Goal: Navigation & Orientation: Find specific page/section

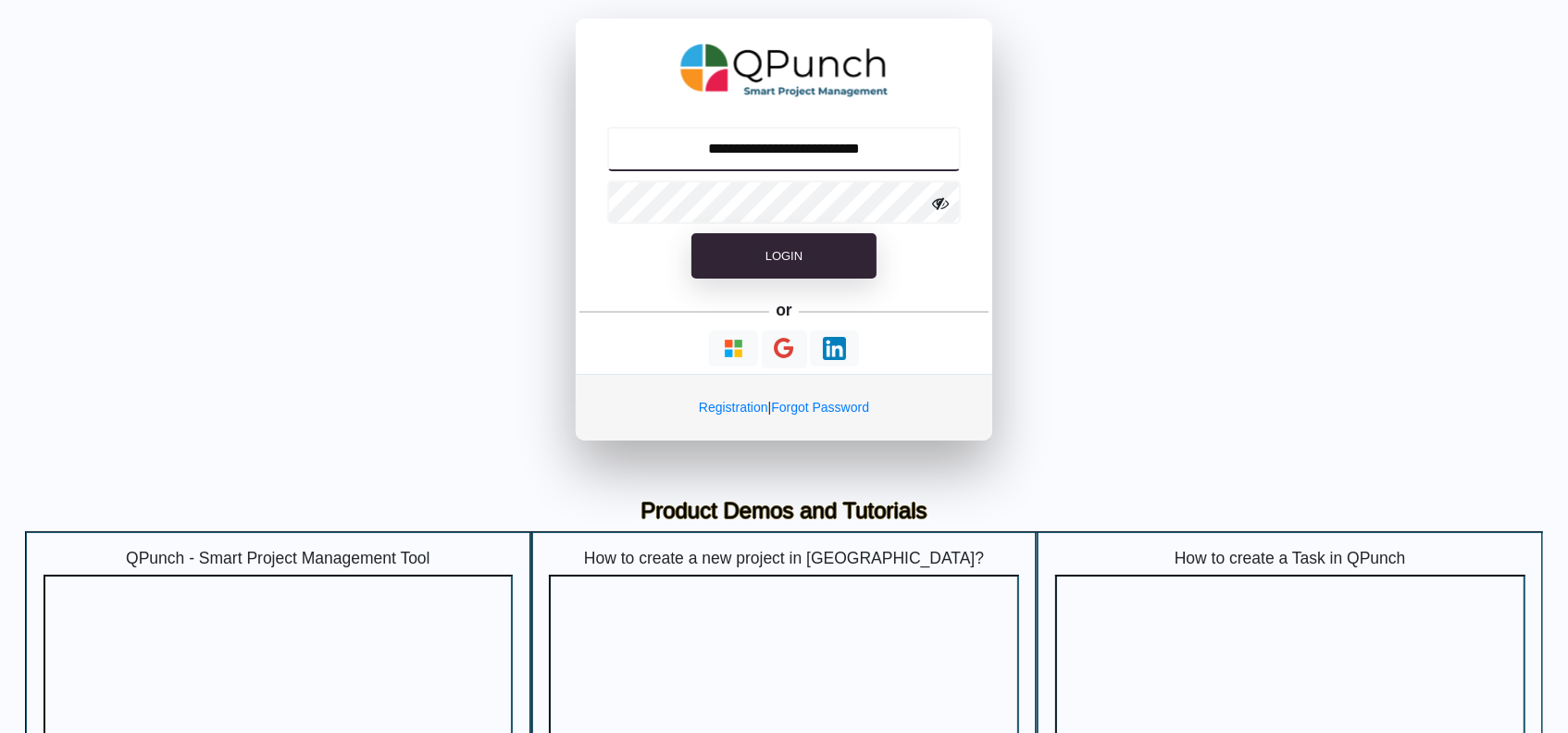
click at [817, 156] on input "**********" at bounding box center [784, 149] width 354 height 45
type input "**********"
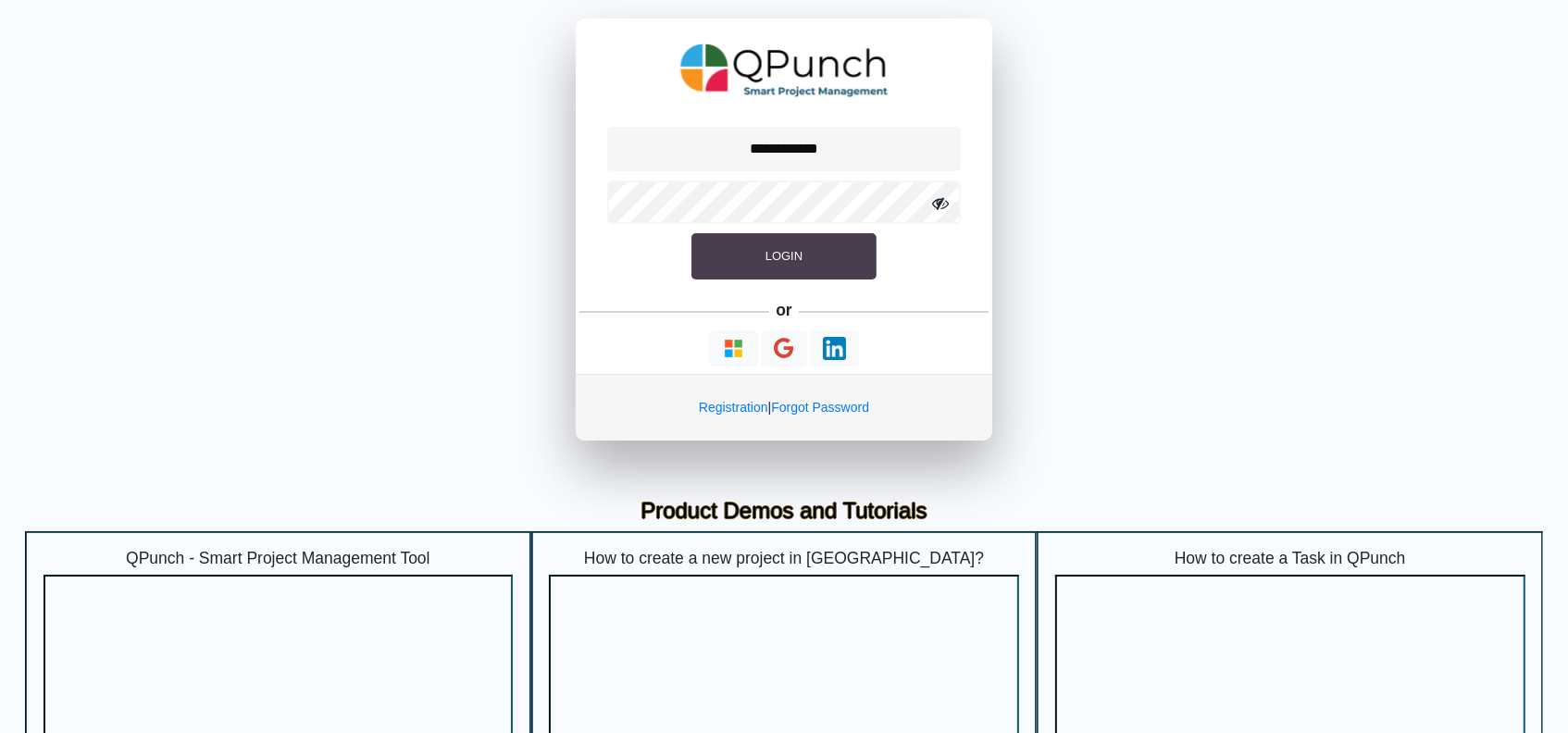
click at [779, 259] on span "Login" at bounding box center [784, 256] width 37 height 14
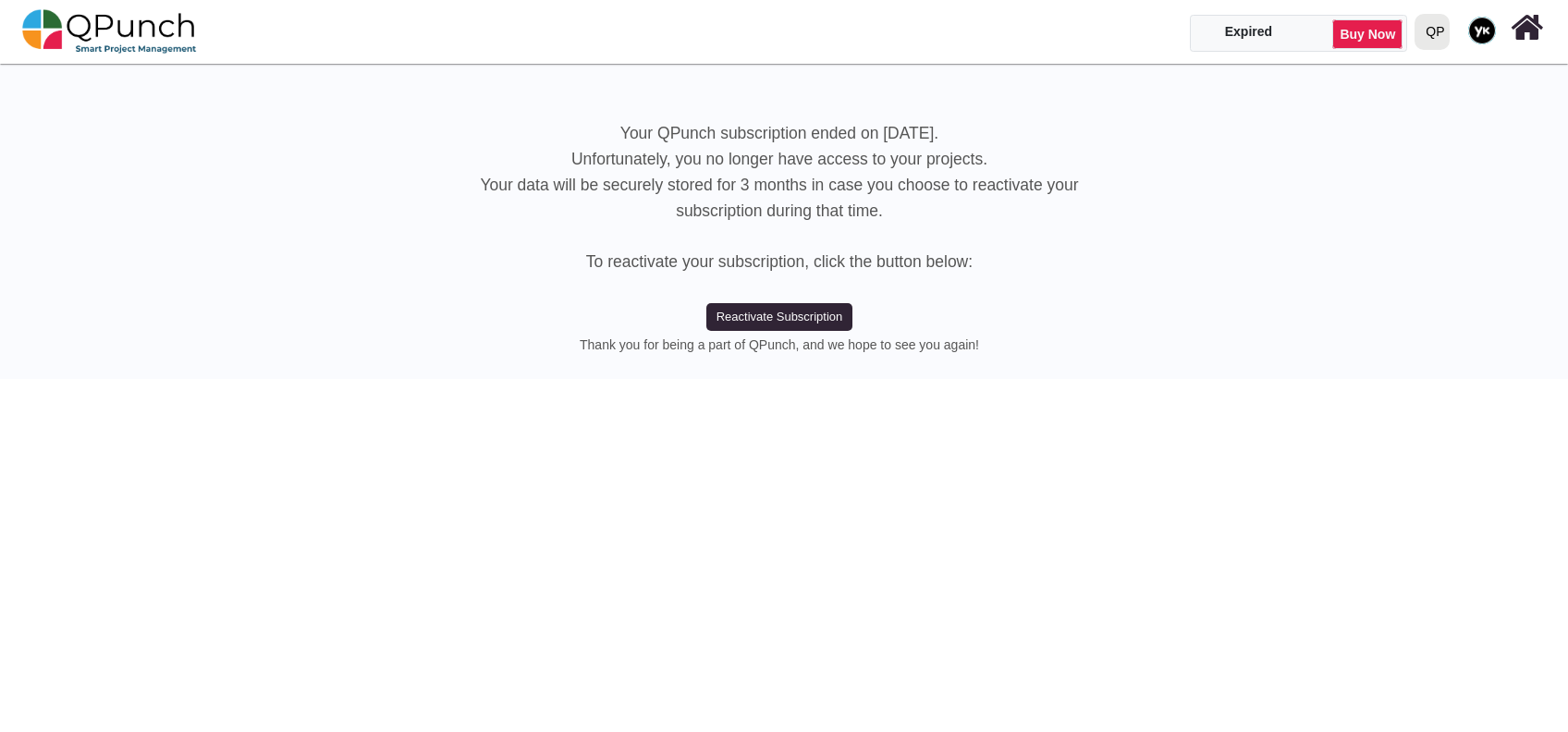
click at [1440, 18] on div "QP" at bounding box center [1435, 32] width 19 height 33
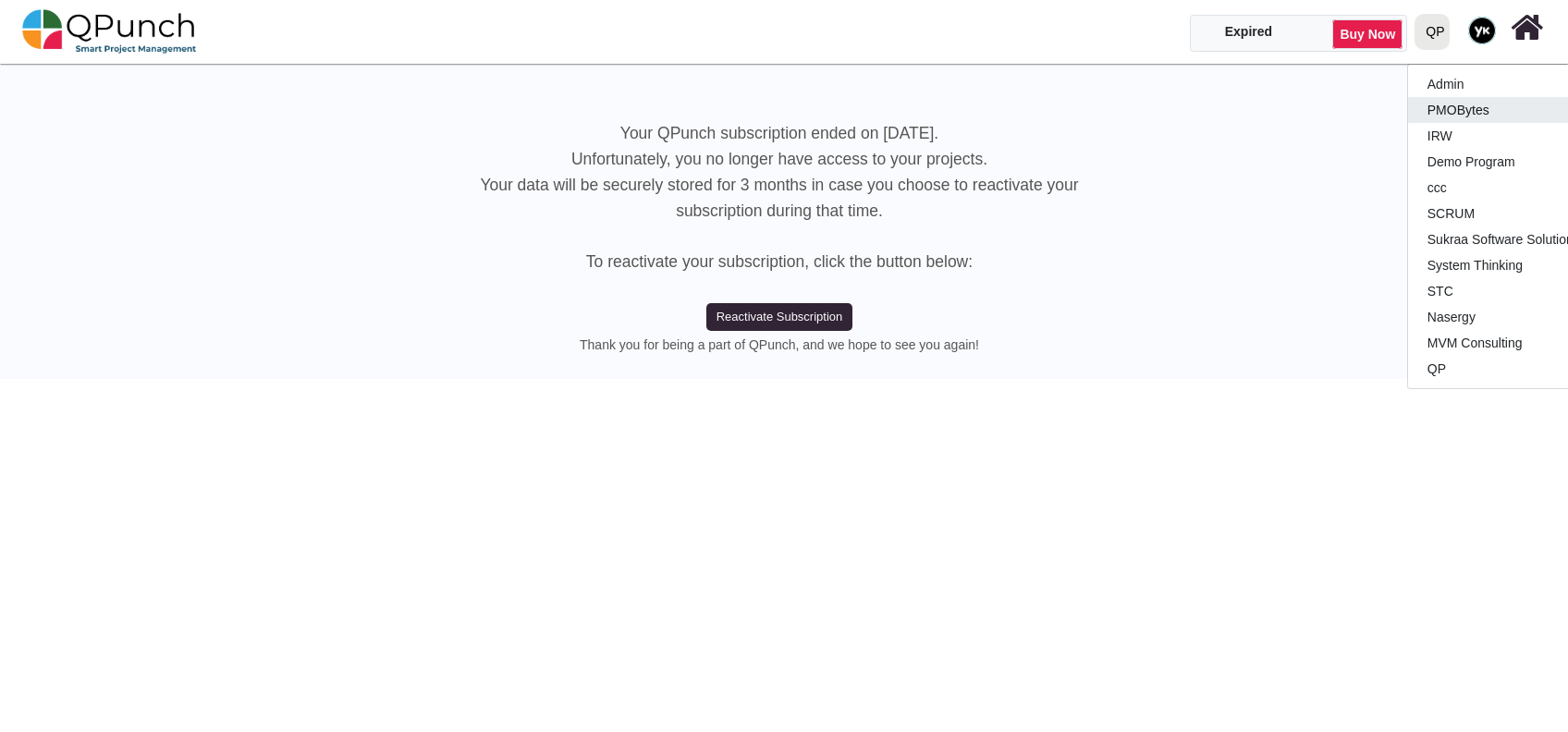
click at [1449, 108] on link "PMOBytes" at bounding box center [1517, 110] width 218 height 26
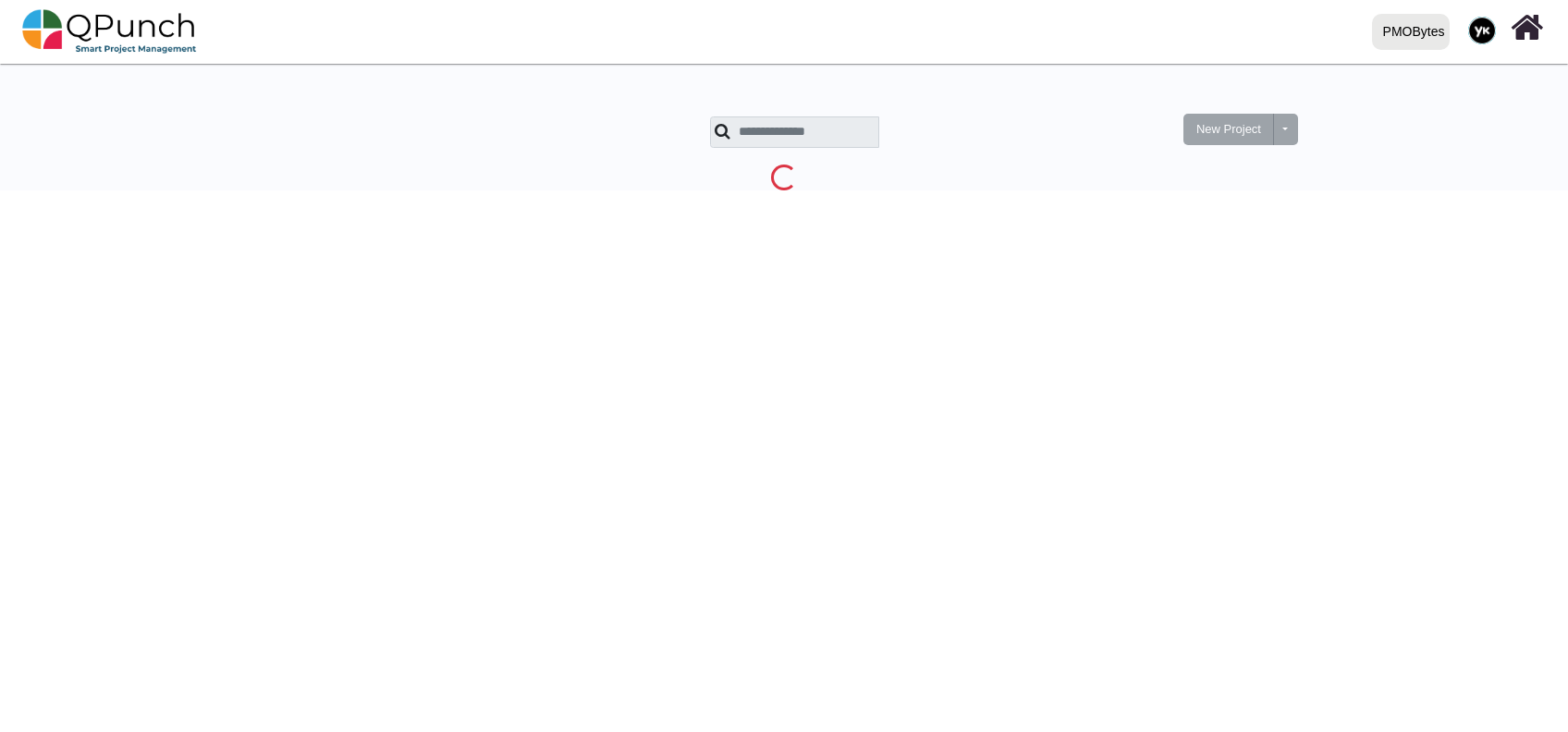
click at [1427, 32] on div "PMOBytes" at bounding box center [1413, 32] width 62 height 33
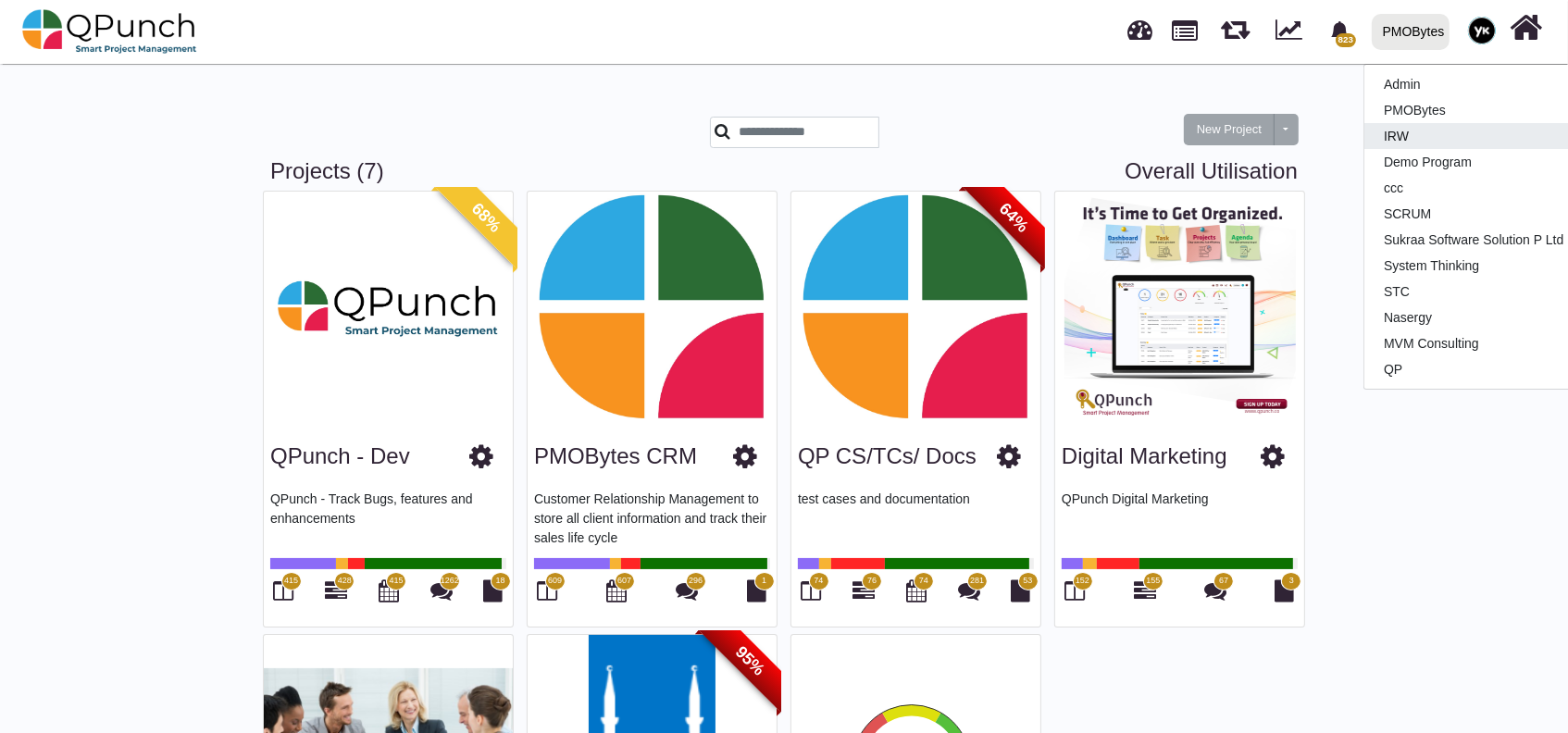
click at [1406, 136] on link "IRW" at bounding box center [1473, 136] width 218 height 26
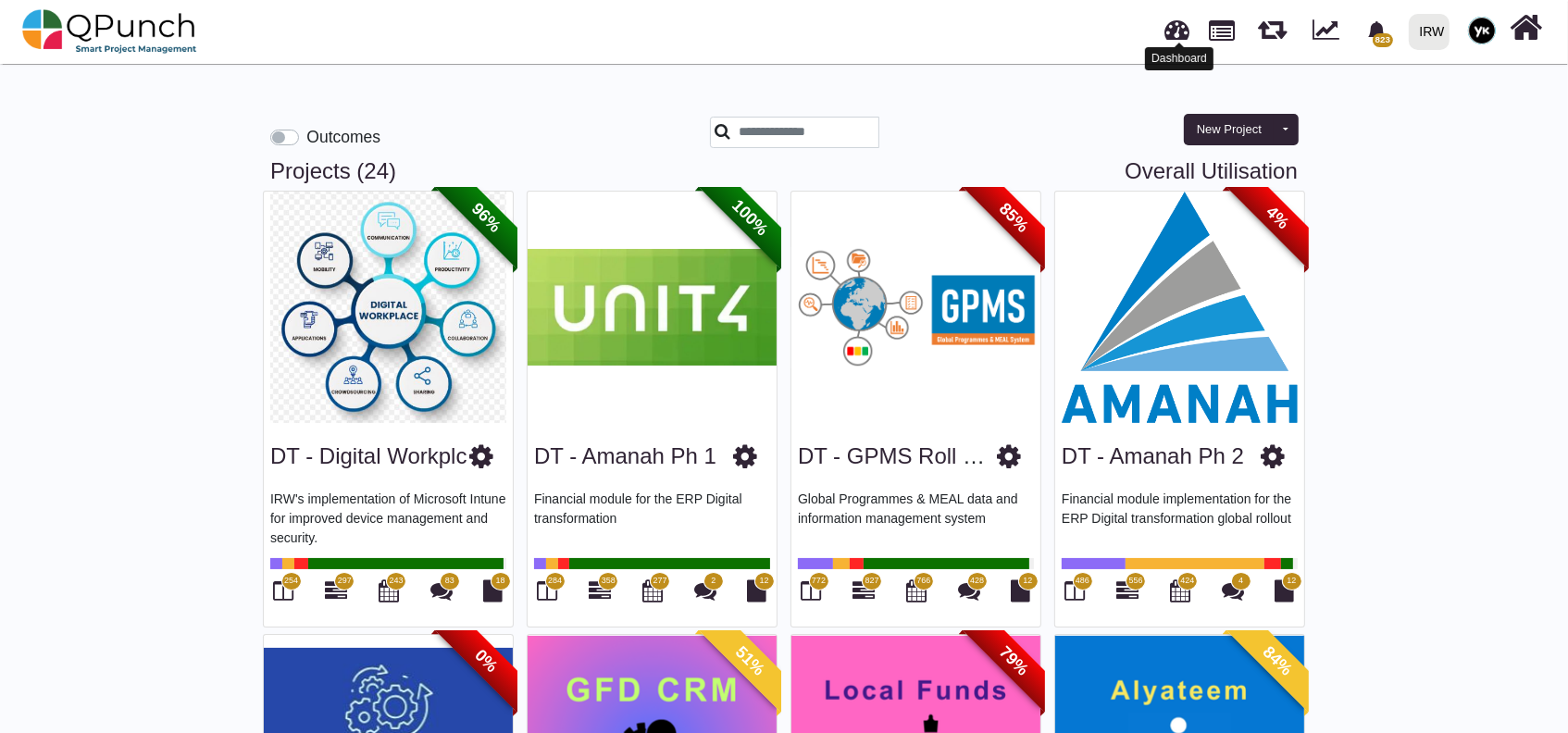
click at [1179, 31] on link at bounding box center [1177, 27] width 25 height 31
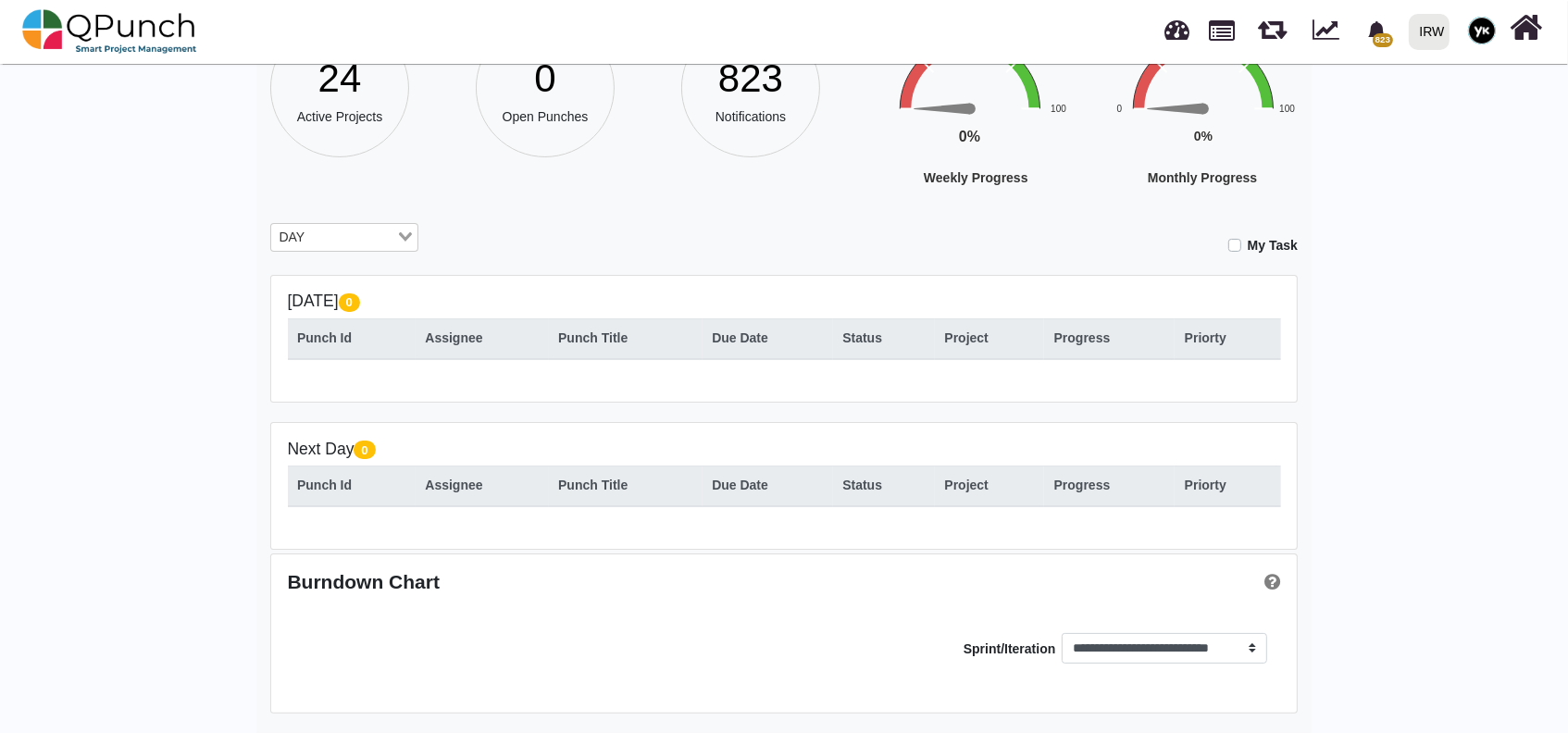
scroll to position [180, 0]
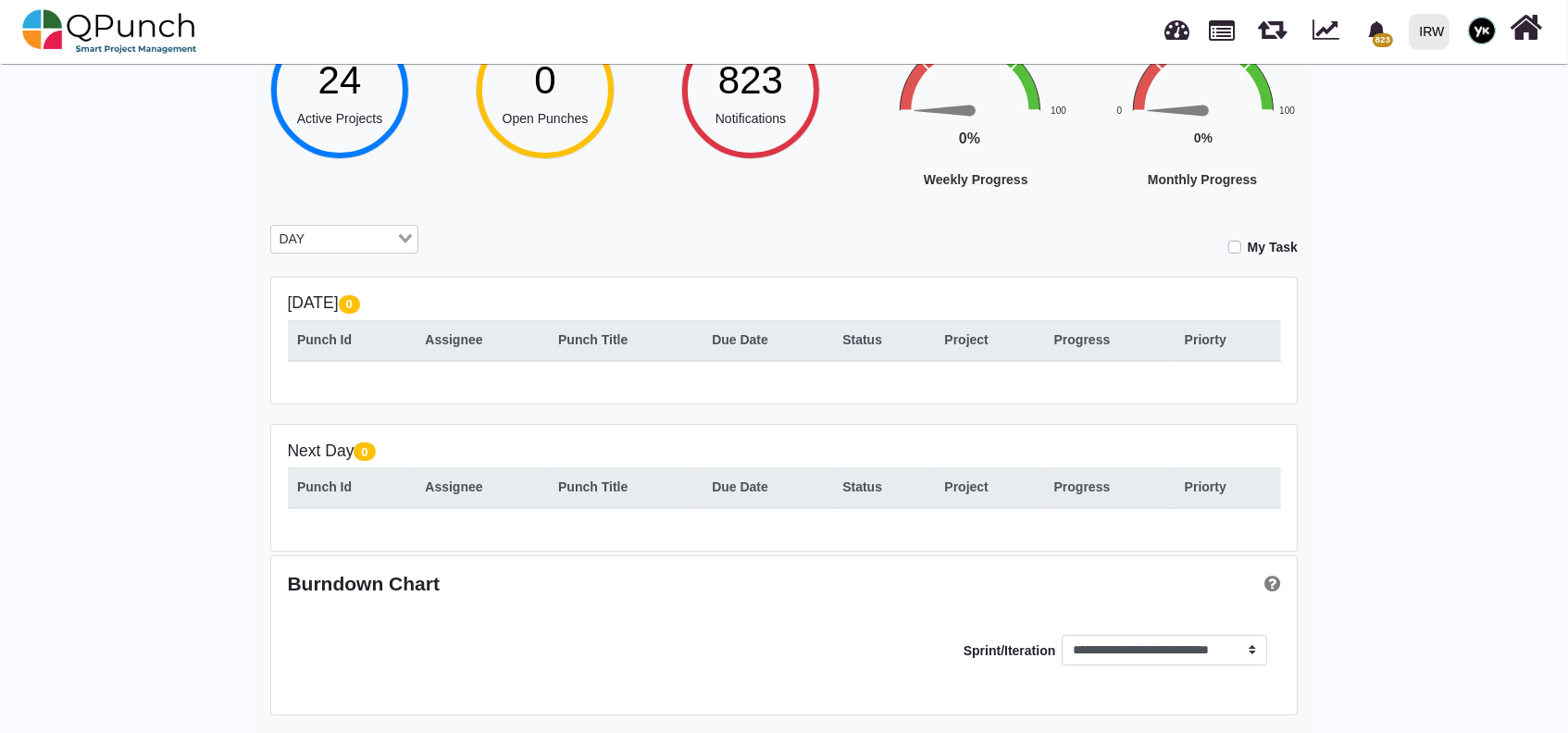
click at [365, 234] on input "Search for option" at bounding box center [352, 240] width 83 height 21
click at [352, 346] on li "All" at bounding box center [344, 341] width 148 height 24
click at [333, 297] on div "Hey Yaasar! Welcome back, let's do the best today! 24 Active Projects 0 Open Pu…" at bounding box center [784, 326] width 1055 height 818
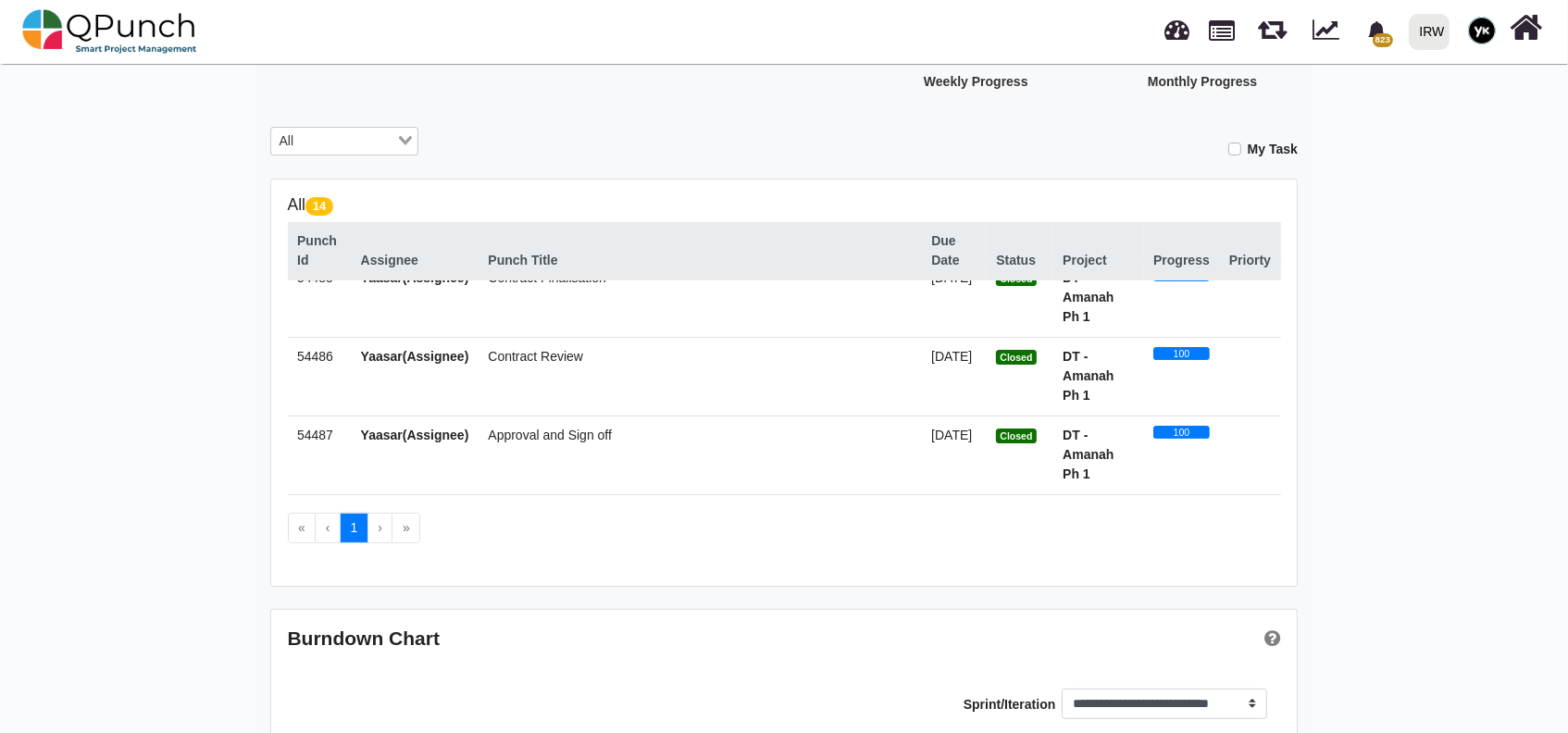
scroll to position [0, 0]
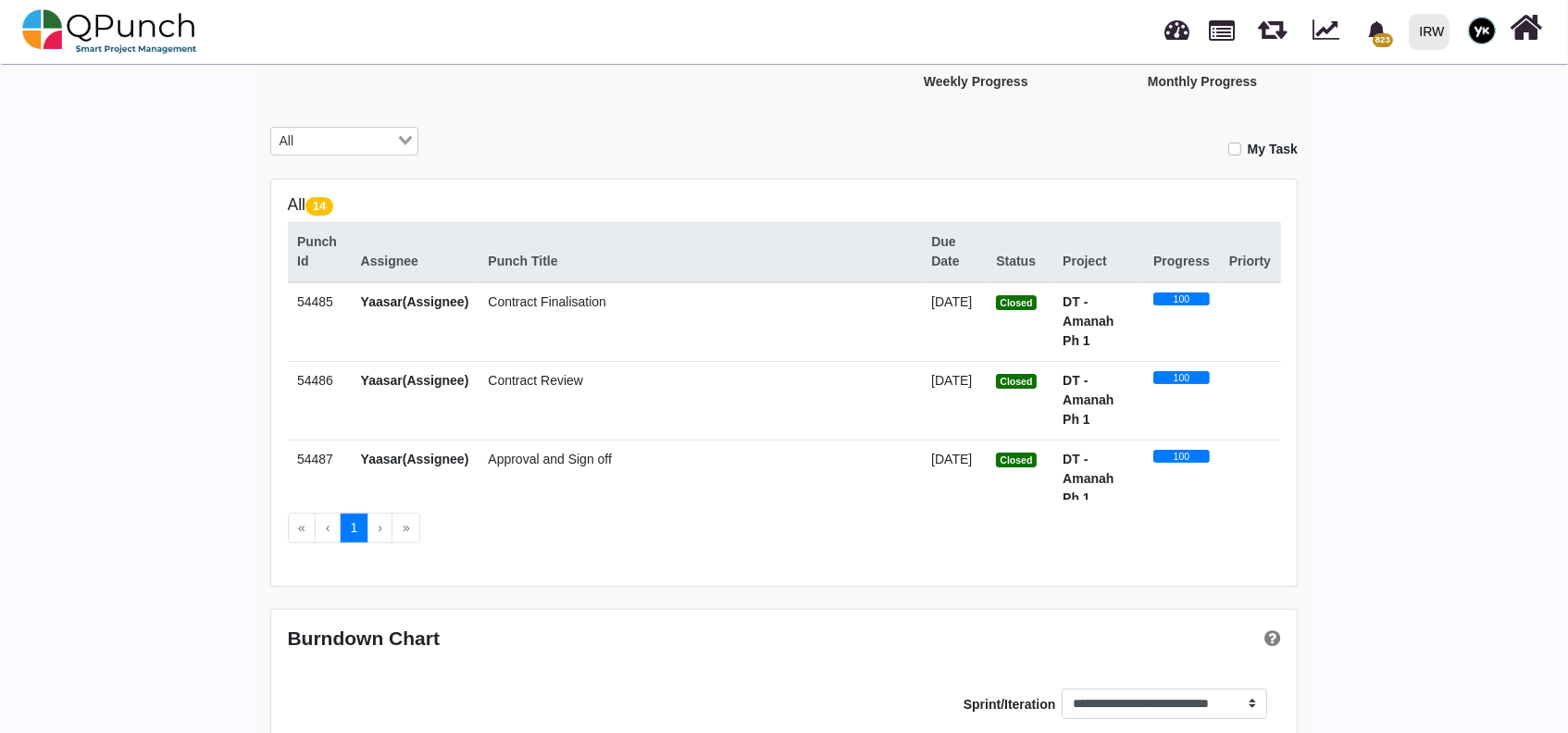
click at [1247, 145] on label "My Task" at bounding box center [1272, 149] width 50 height 20
drag, startPoint x: 1249, startPoint y: 156, endPoint x: 1261, endPoint y: 111, distance: 46.6
click at [1261, 111] on div "Hey Yaasar! Welcome back, let's do the best today! 24 Active Projects 14 Open P…" at bounding box center [784, 303] width 1055 height 969
click at [1244, 153] on div "My Task" at bounding box center [871, 143] width 851 height 33
click at [1247, 144] on label "My Task" at bounding box center [1272, 149] width 50 height 20
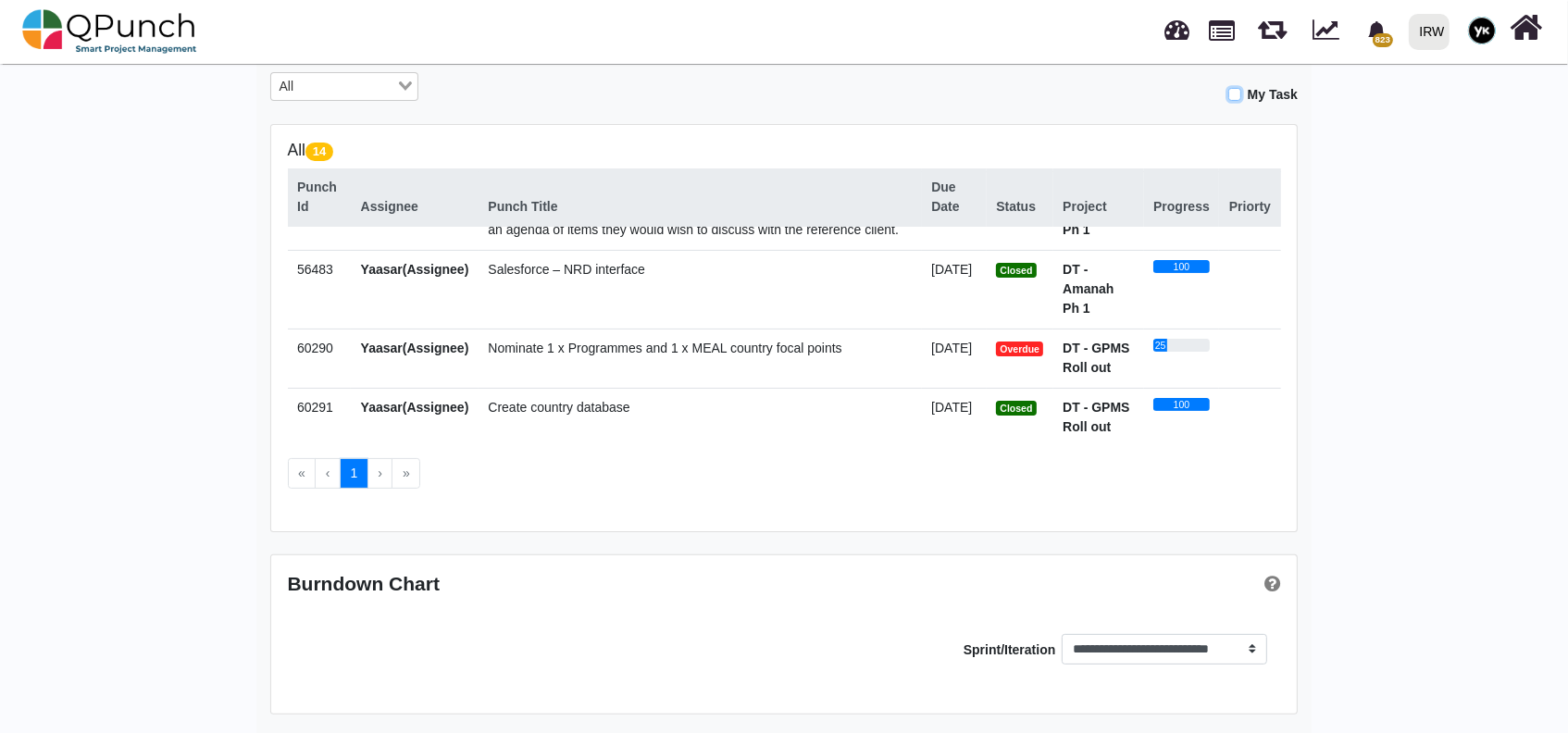
scroll to position [862, 0]
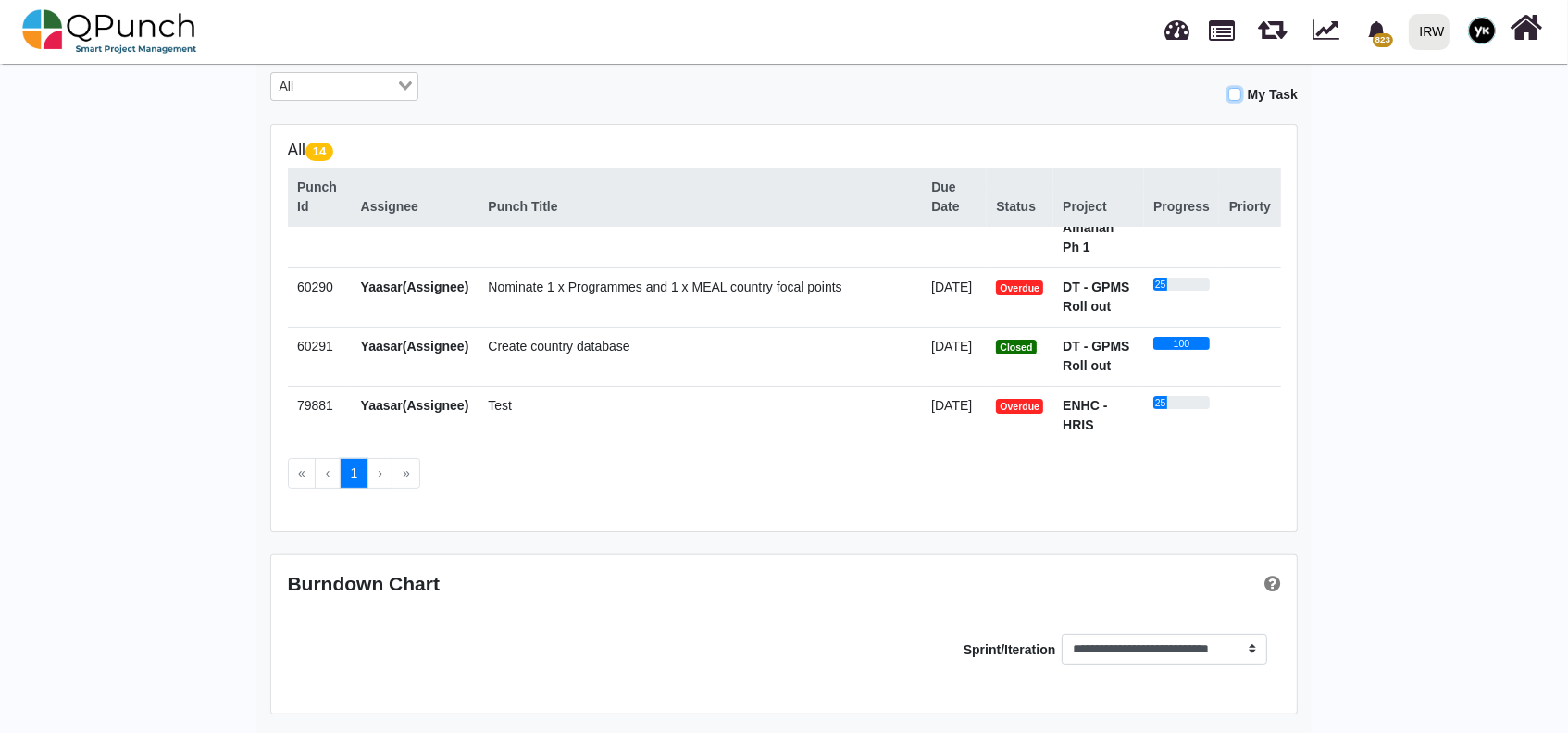
click at [1427, 30] on div "IRW" at bounding box center [1432, 32] width 25 height 33
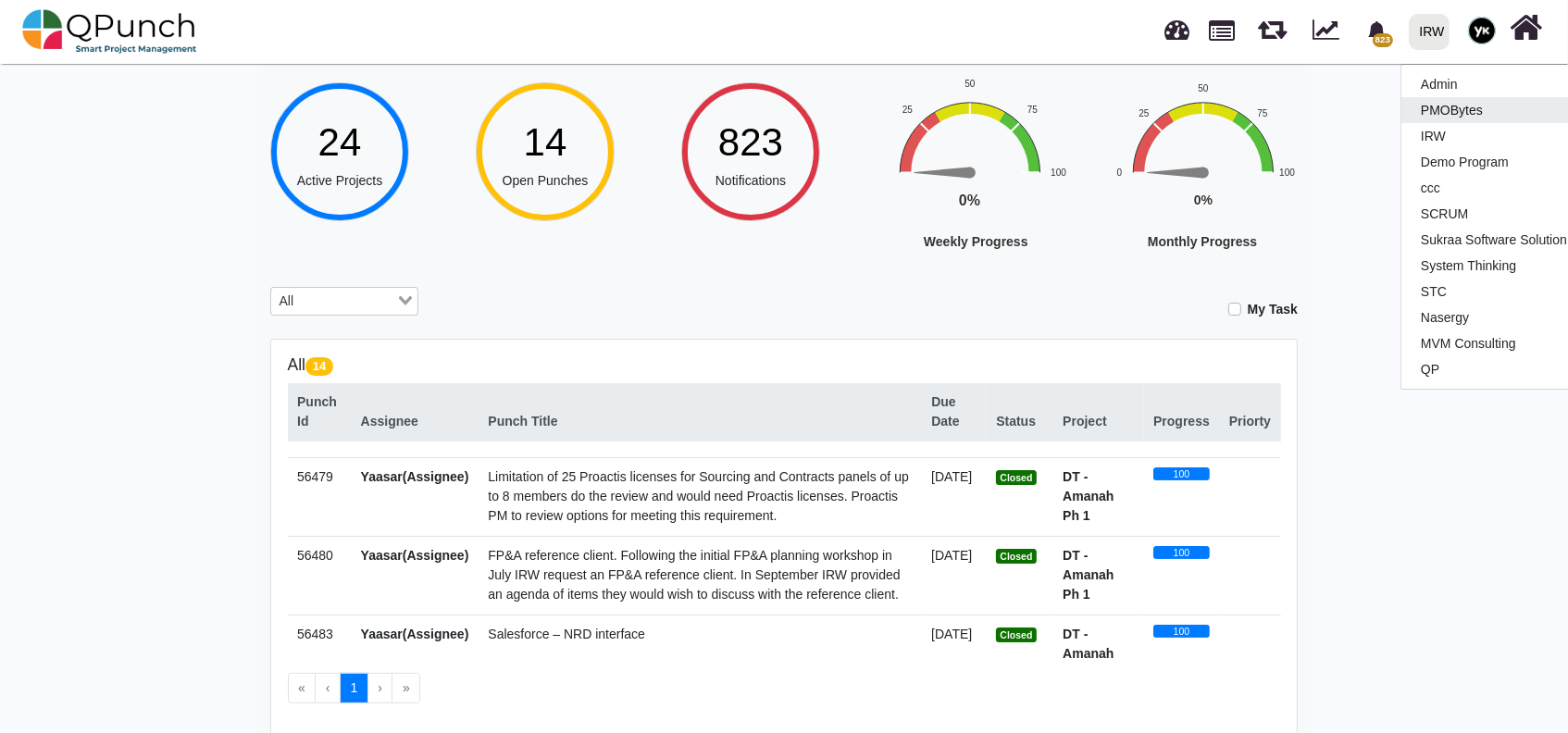
scroll to position [0, 0]
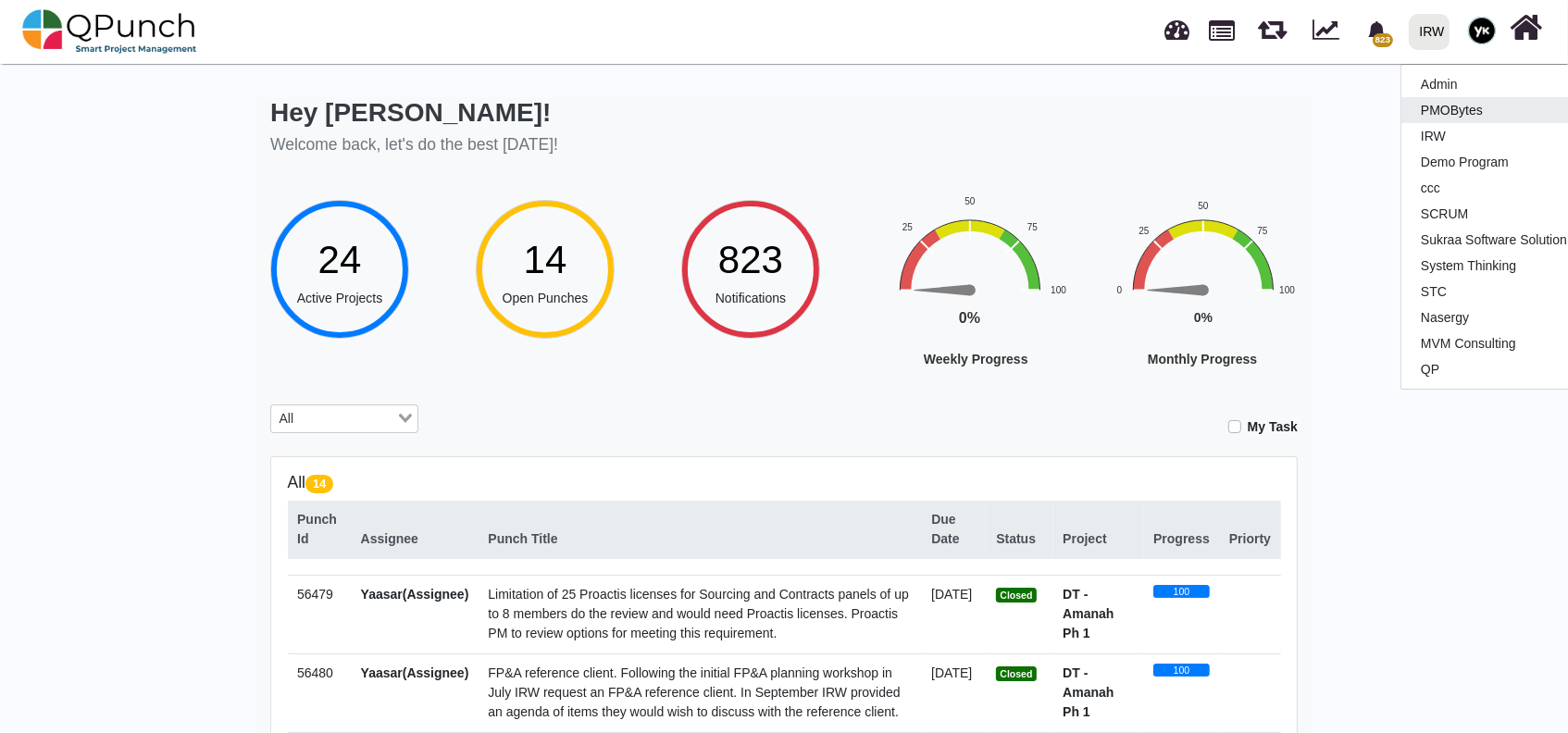
click at [1086, 385] on rect "Interactive chart" at bounding box center [1030, 308] width 287 height 229
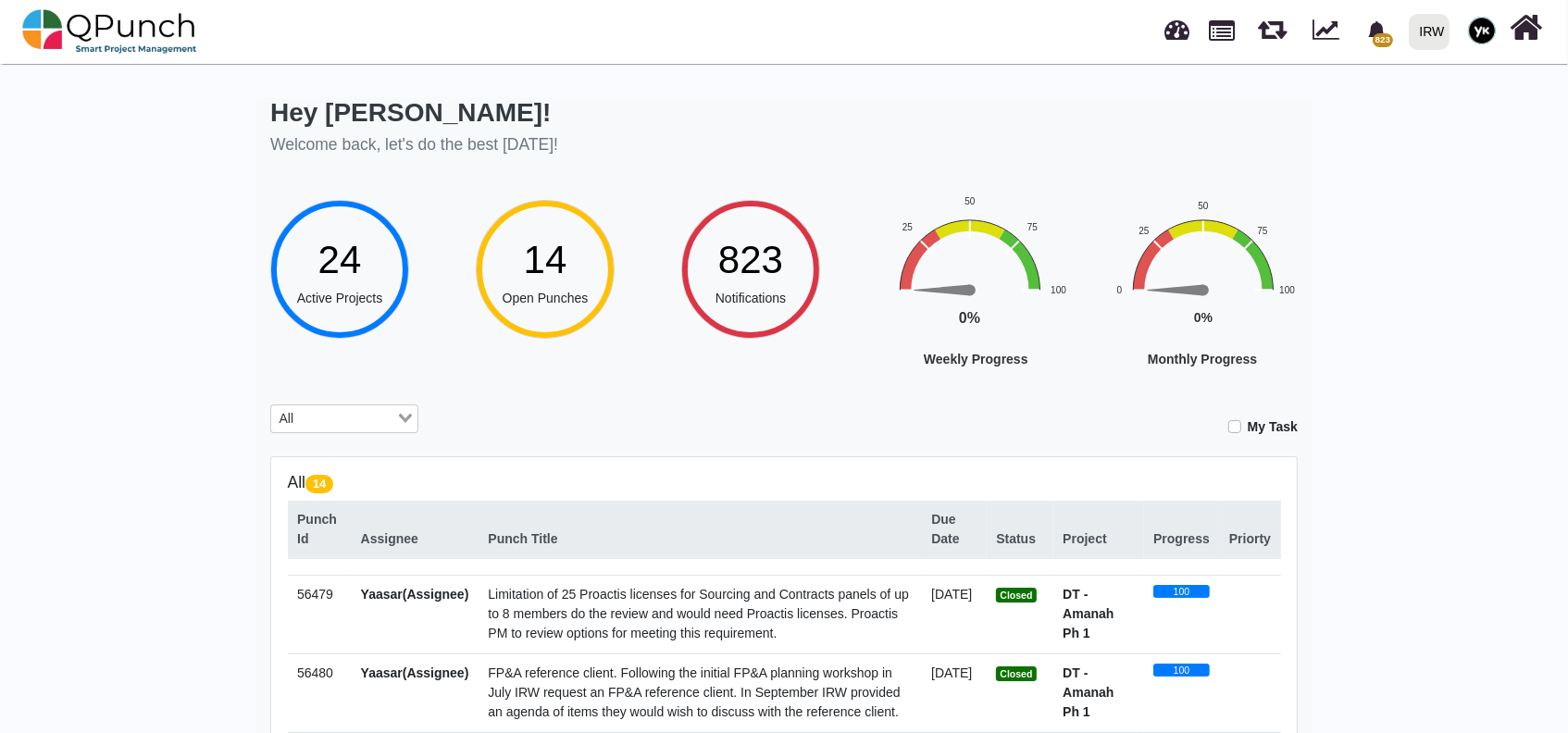
click at [1352, 430] on div "Hey Yaasar! Welcome back, let's do the best today! 24 Active Projects 14 Open P…" at bounding box center [784, 563] width 1568 height 1007
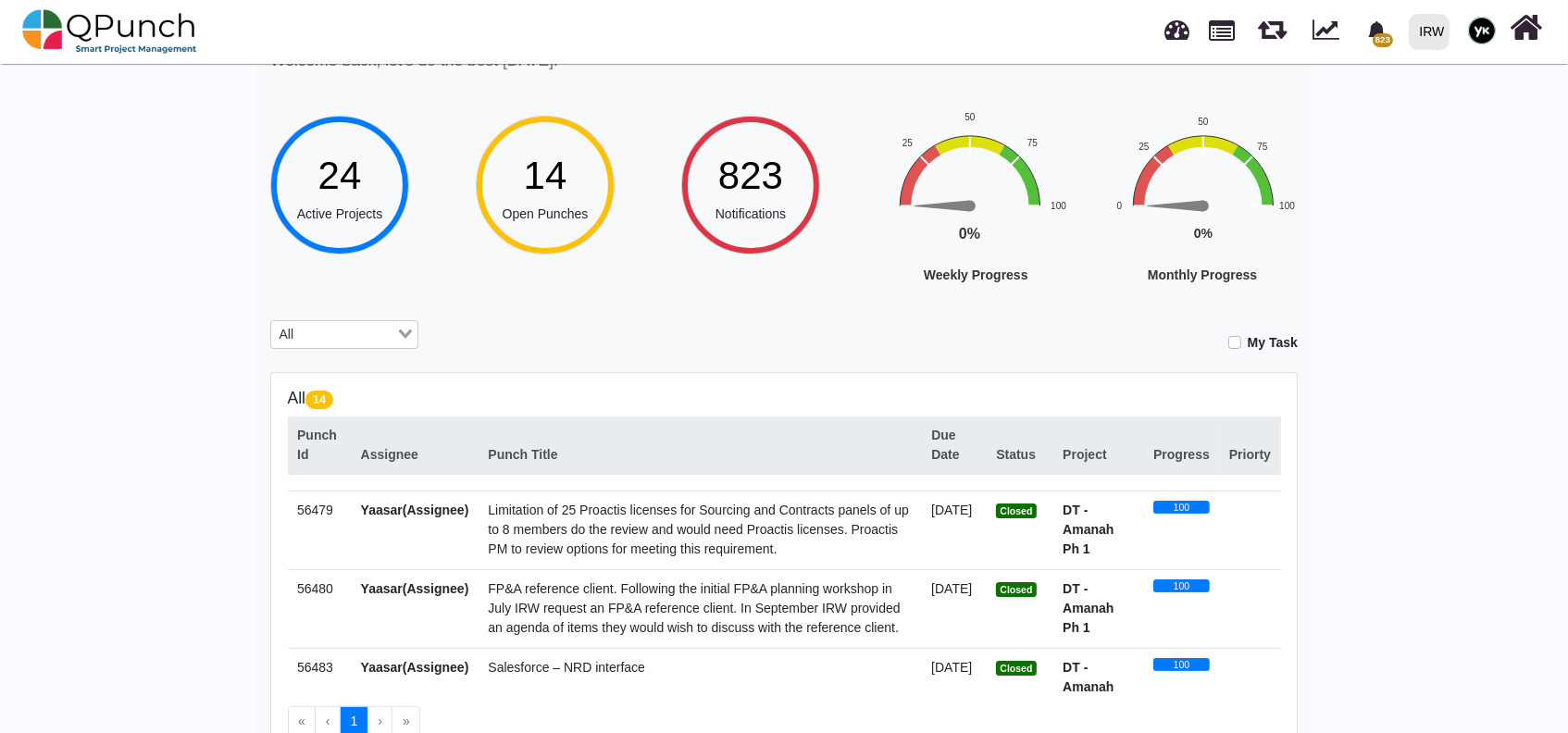
scroll to position [123, 0]
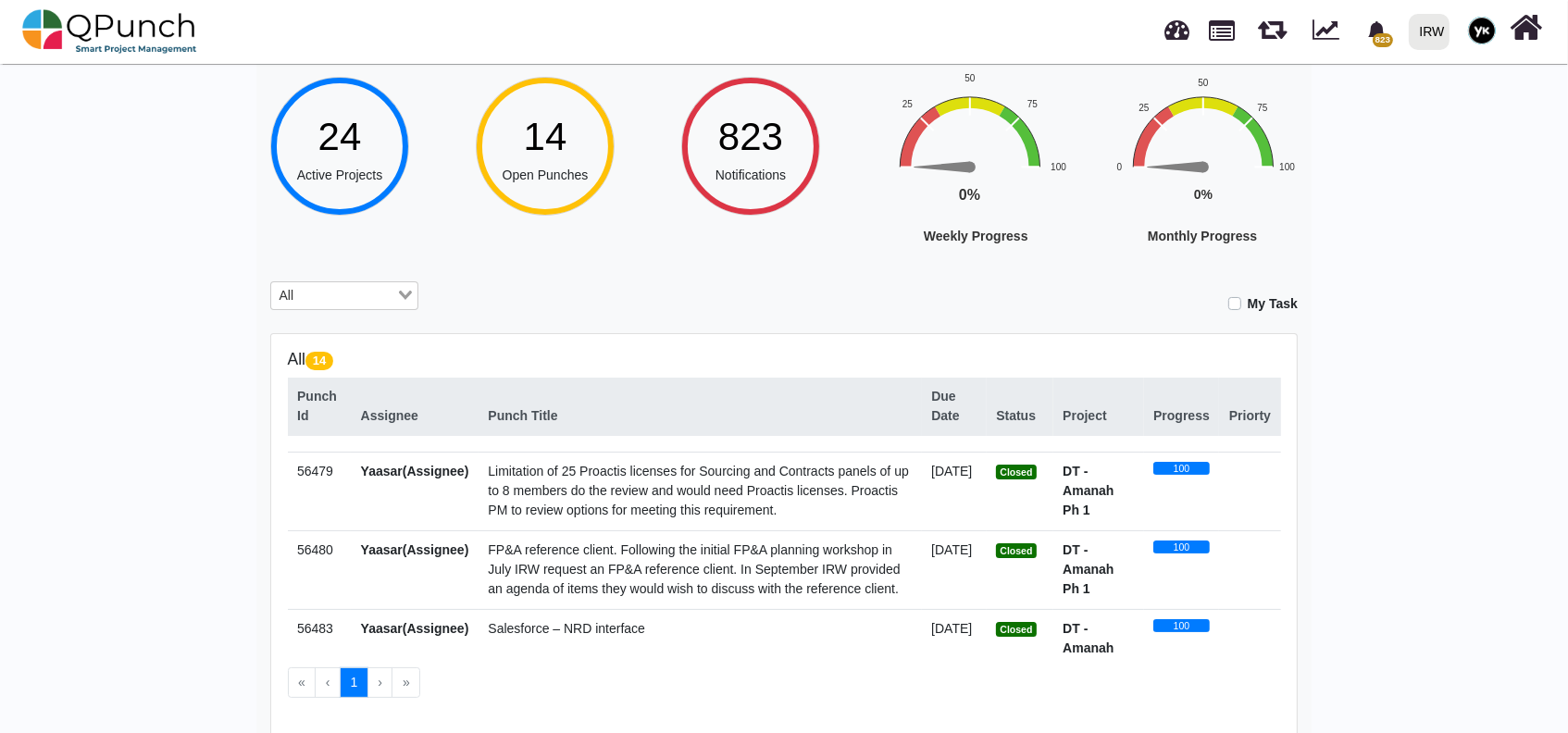
click at [1408, 148] on div "Hey Yaasar! Welcome back, let's do the best today! 24 Active Projects 14 Open P…" at bounding box center [784, 440] width 1568 height 1007
click at [1274, 319] on div "Hey Yaasar! Welcome back, let's do the best today! 24 Active Projects 14 Open P…" at bounding box center [784, 458] width 1055 height 969
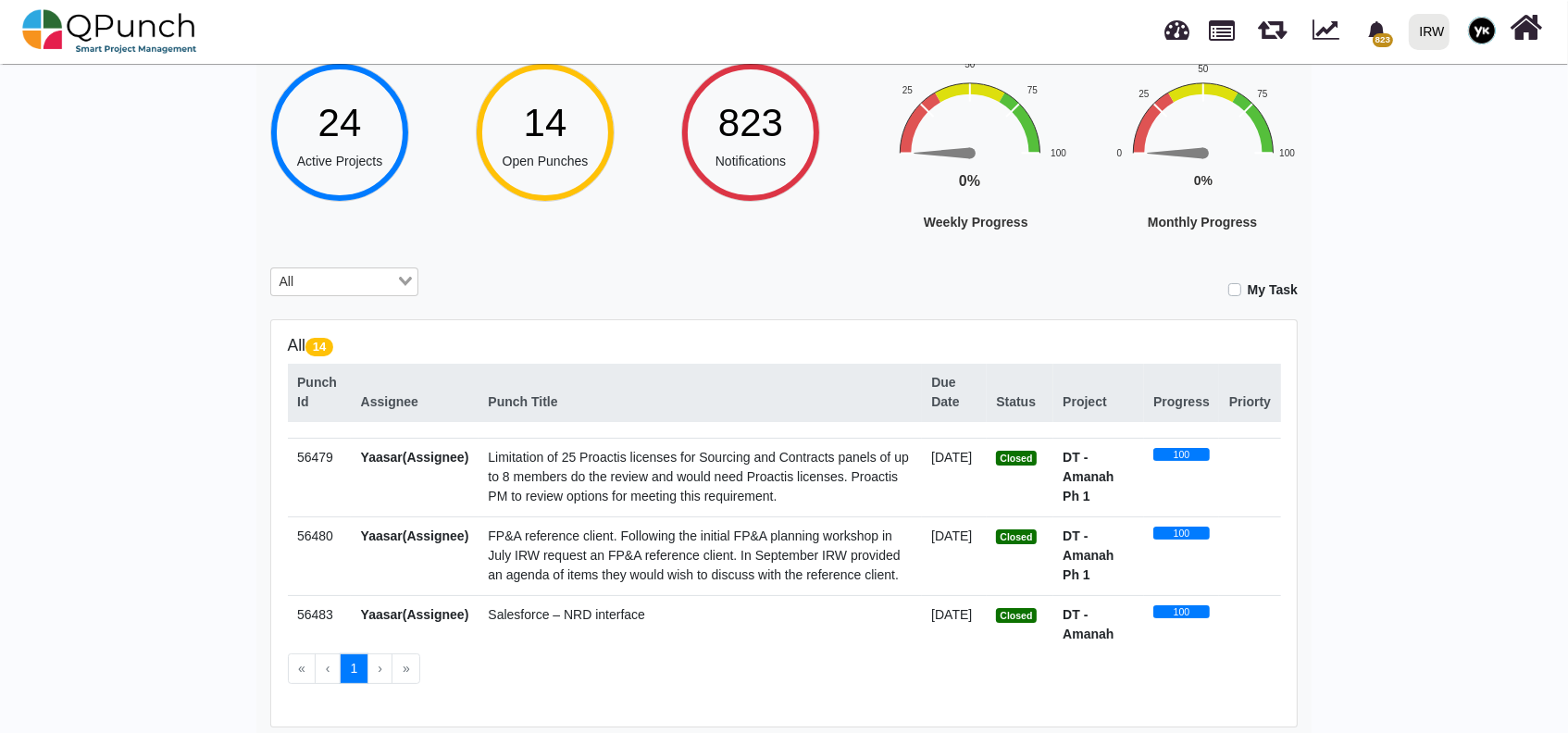
scroll to position [138, 0]
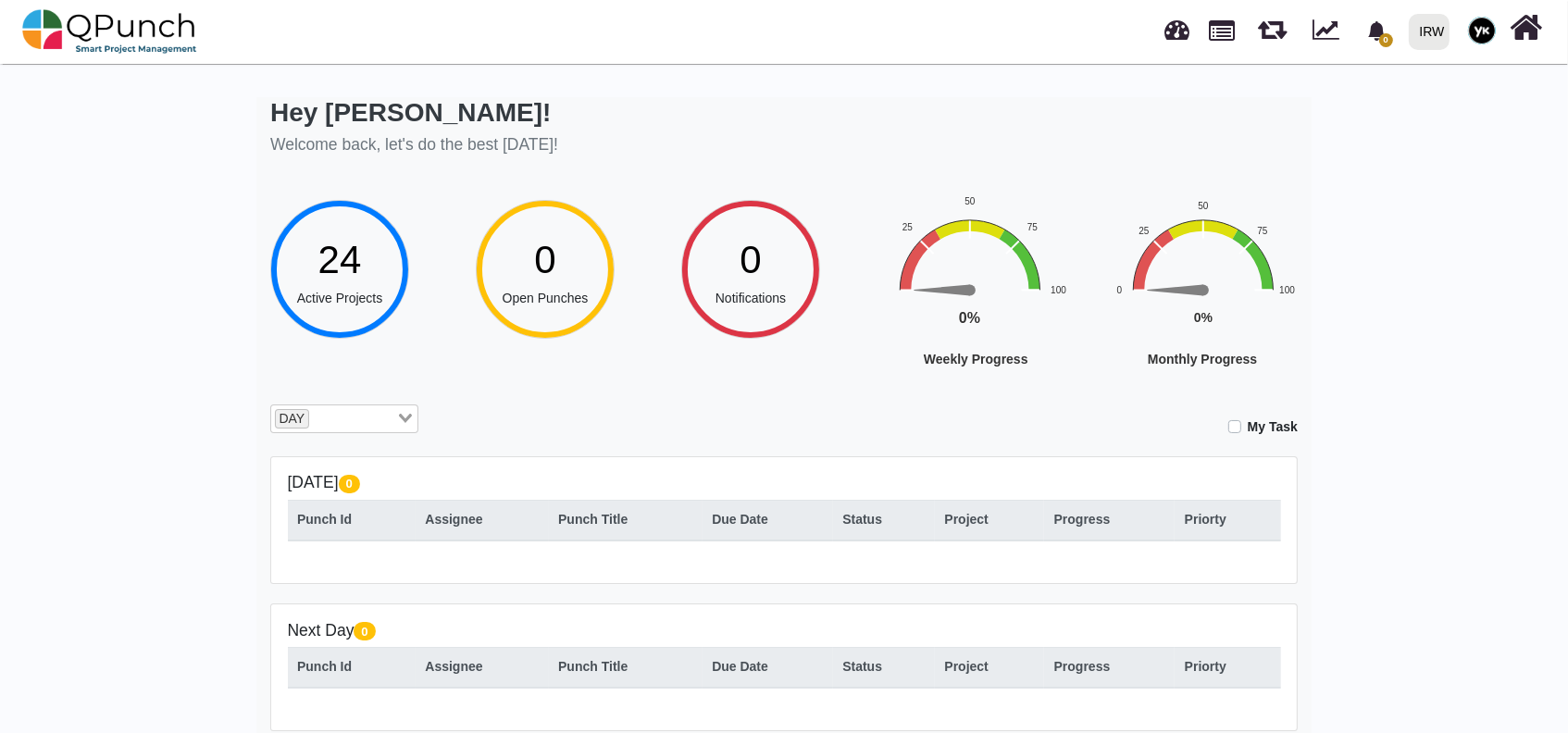
click at [1424, 44] on div "IRW" at bounding box center [1432, 32] width 25 height 33
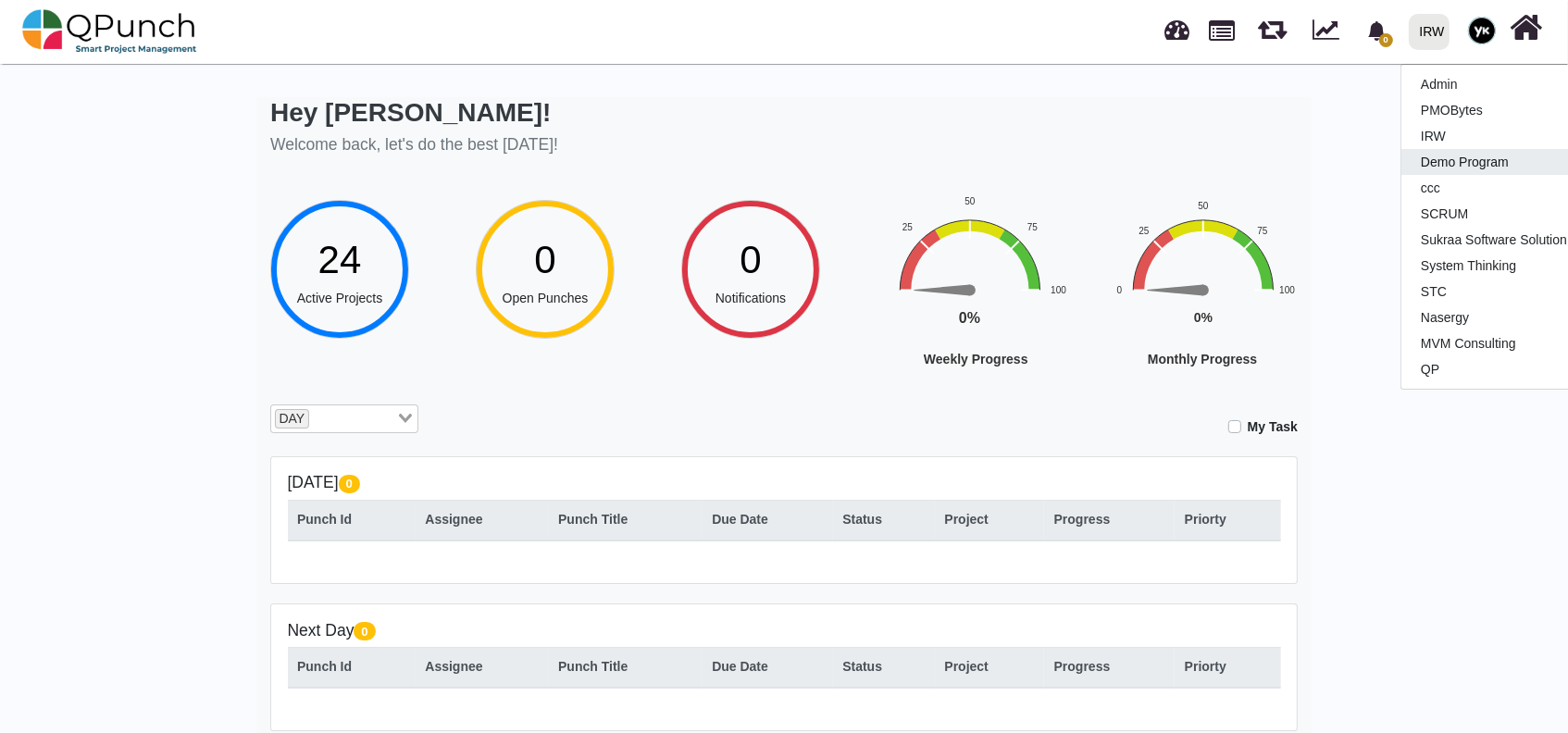
click at [1459, 164] on link "Demo Program" at bounding box center [1510, 162] width 218 height 26
click at [1452, 156] on link "Demo Program" at bounding box center [1510, 162] width 218 height 26
click at [1457, 156] on link "Demo Program" at bounding box center [1510, 162] width 218 height 26
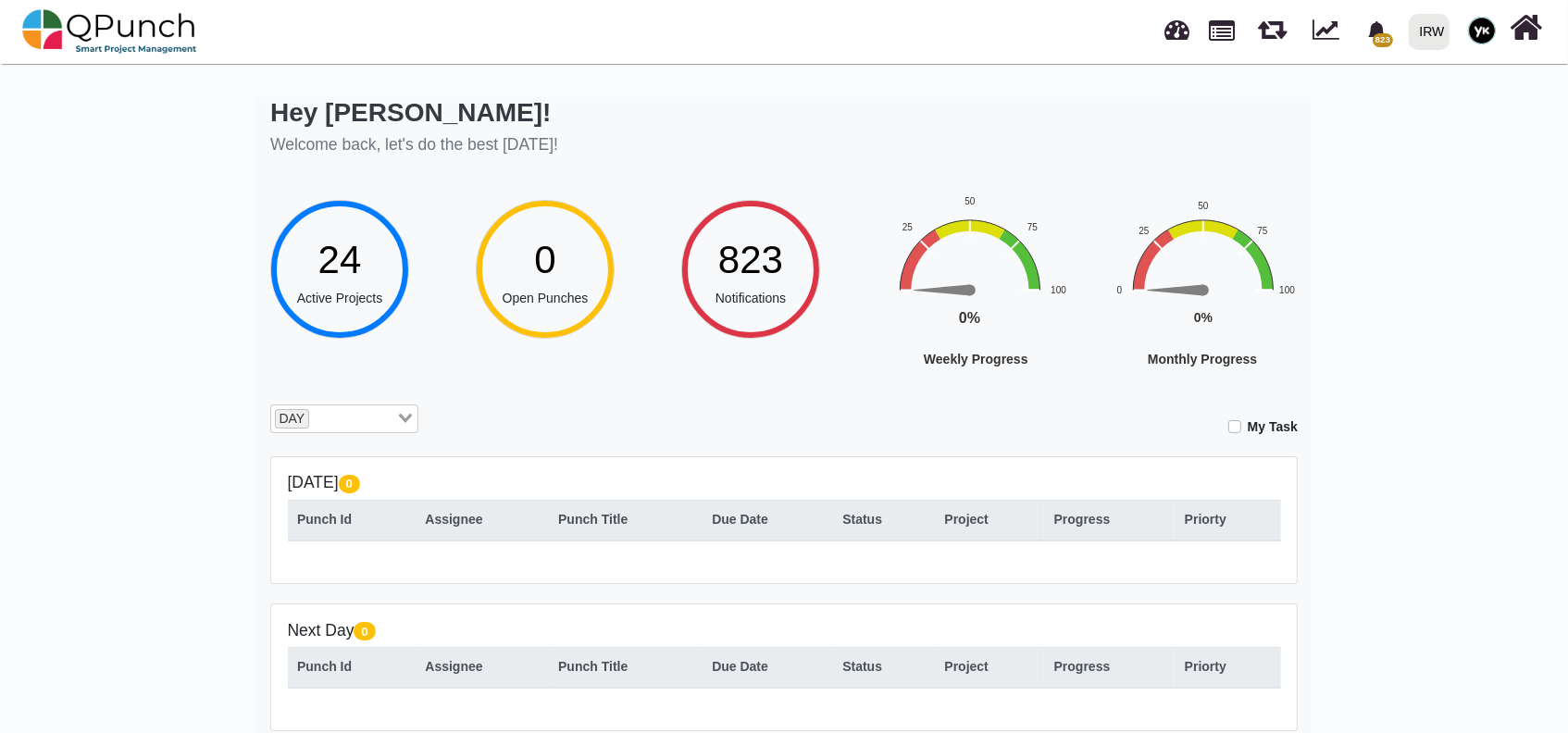
click at [1436, 22] on div "IRW" at bounding box center [1432, 32] width 25 height 33
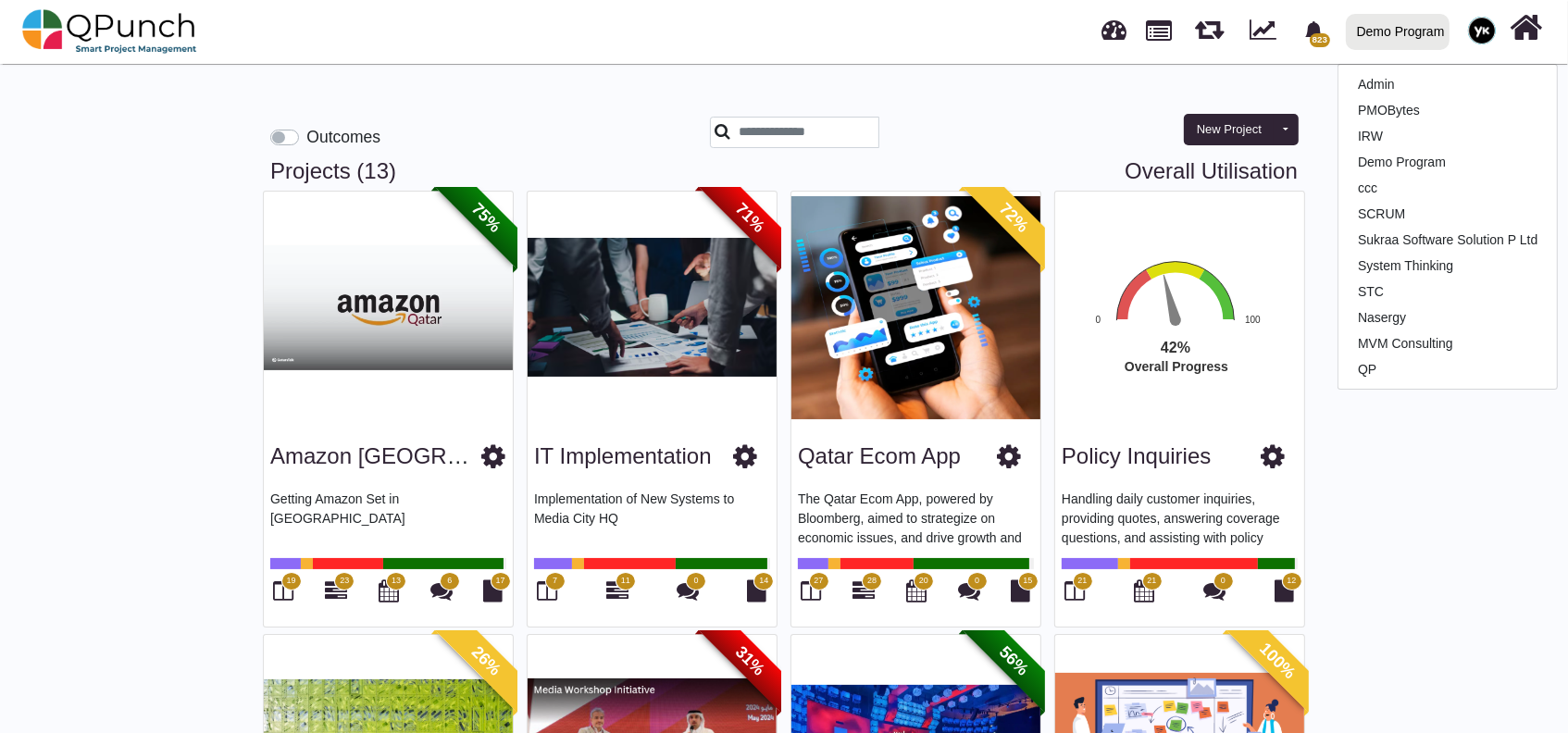
click at [1032, 132] on div at bounding box center [871, 132] width 323 height 32
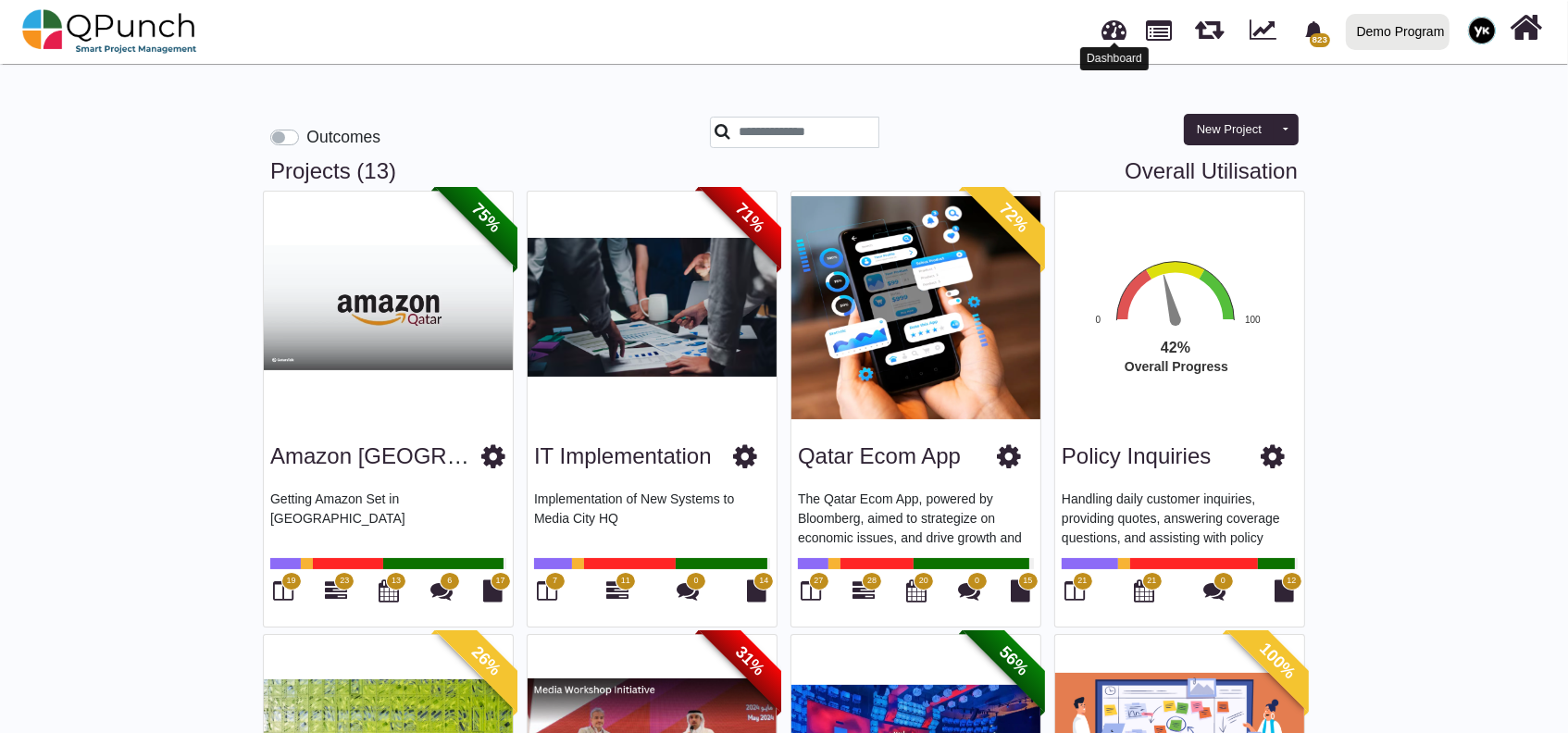
click at [1120, 39] on link at bounding box center [1114, 27] width 25 height 31
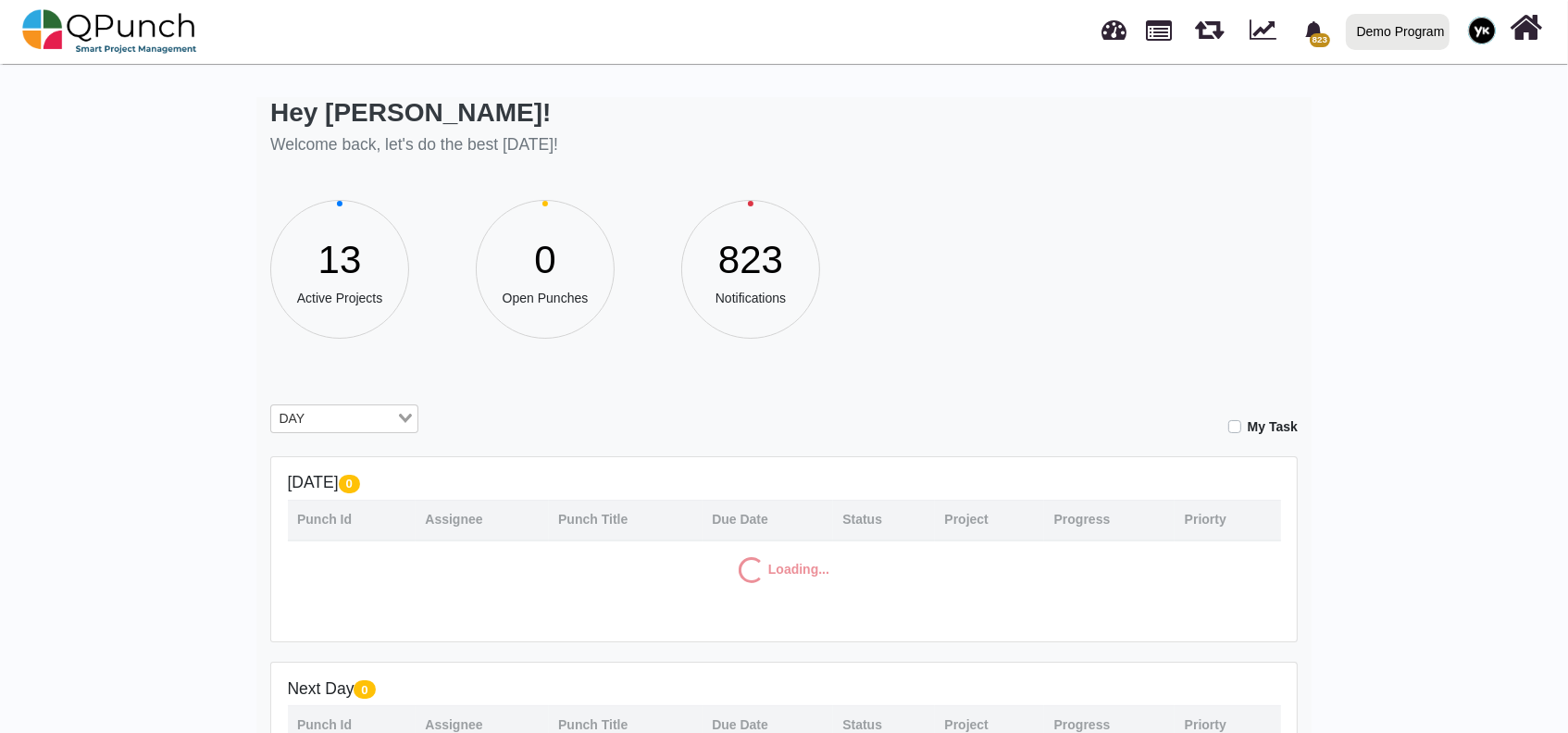
click at [381, 200] on div "13 Active Projects" at bounding box center [373, 283] width 205 height 166
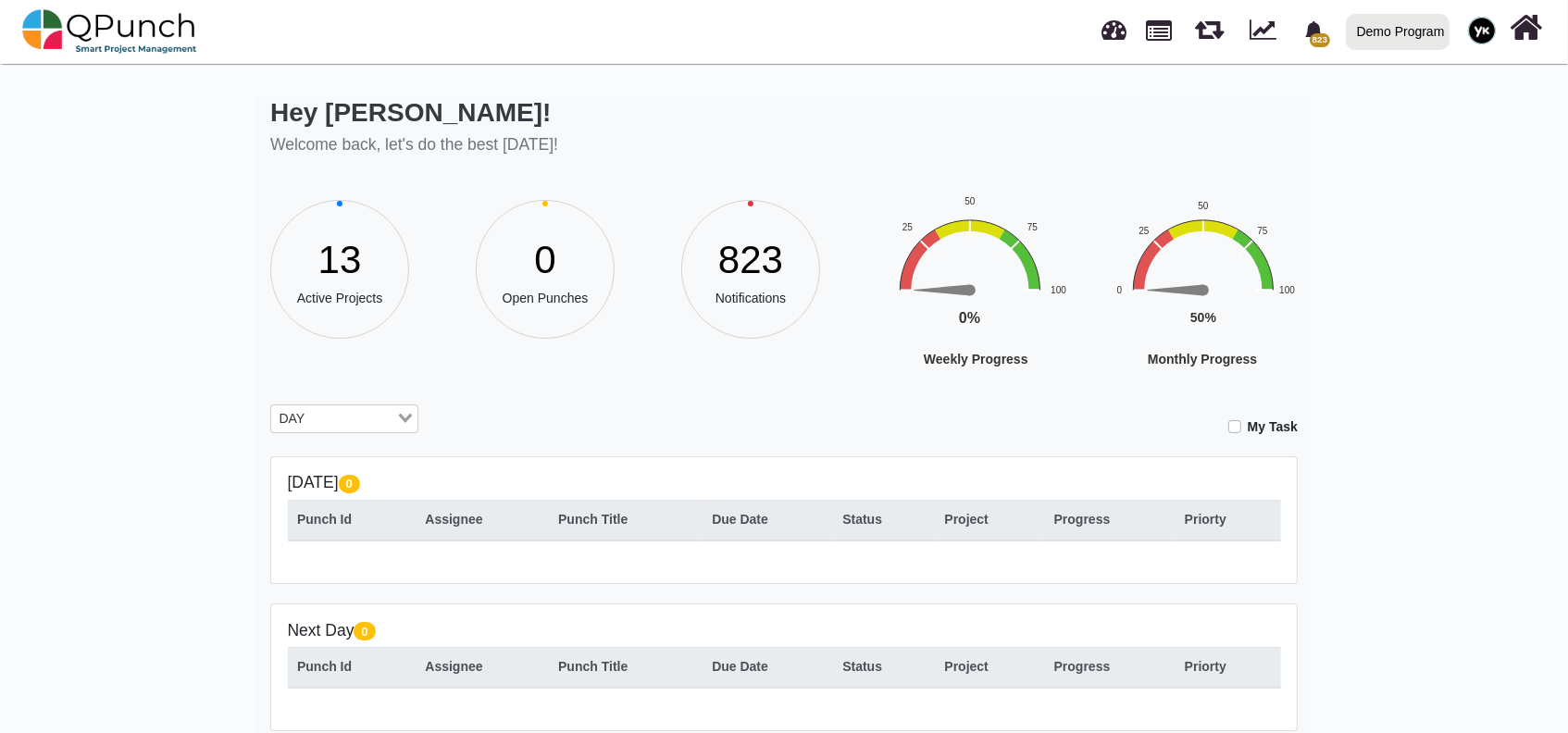
scroll to position [180, 0]
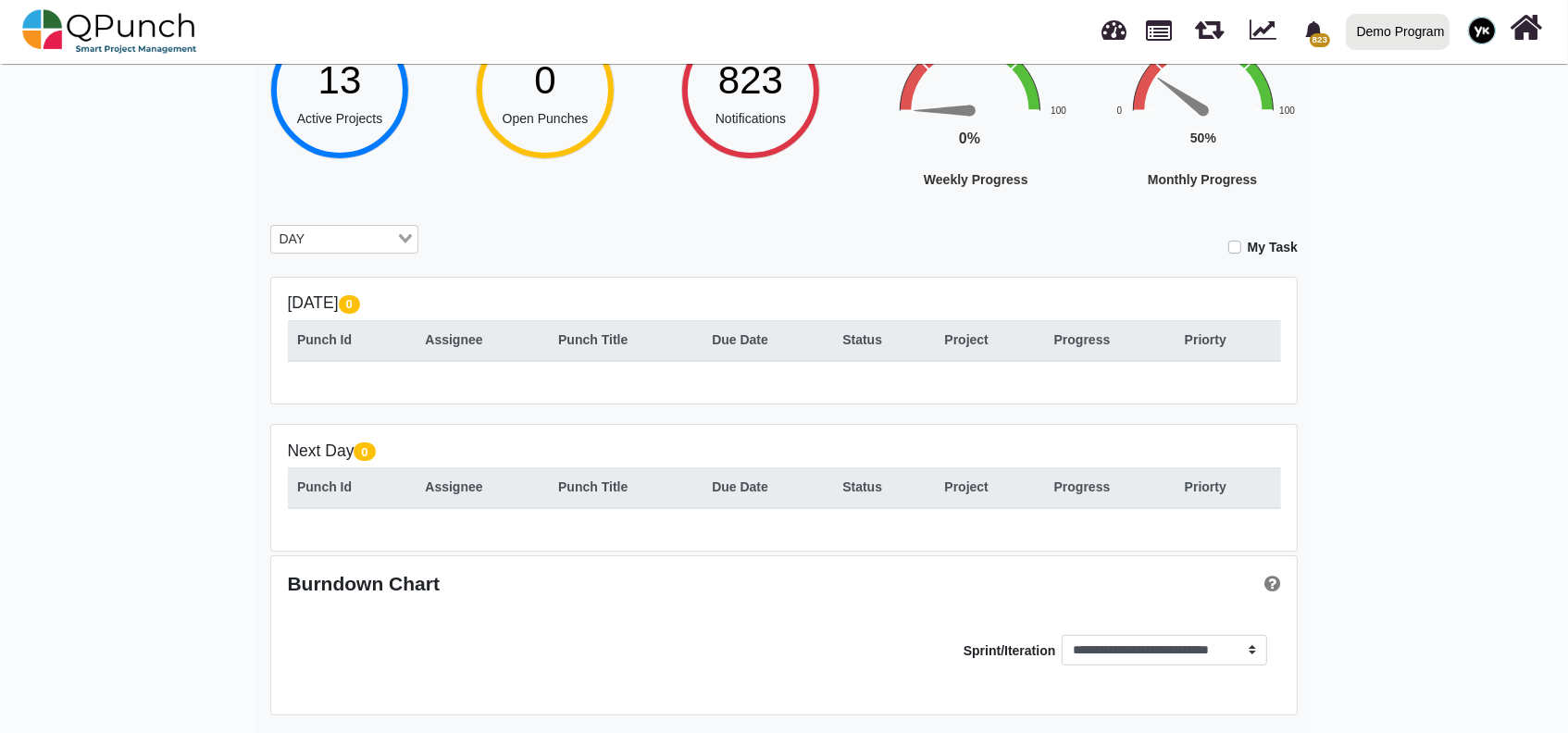
click at [351, 229] on input "Search for option" at bounding box center [352, 240] width 83 height 21
click at [344, 252] on div "DAY Loading..." at bounding box center [344, 240] width 148 height 30
click at [349, 232] on input "Search for option" at bounding box center [352, 240] width 83 height 21
click at [392, 242] on input "Search for option" at bounding box center [352, 240] width 83 height 21
click at [395, 242] on div "DAY" at bounding box center [334, 238] width 125 height 24
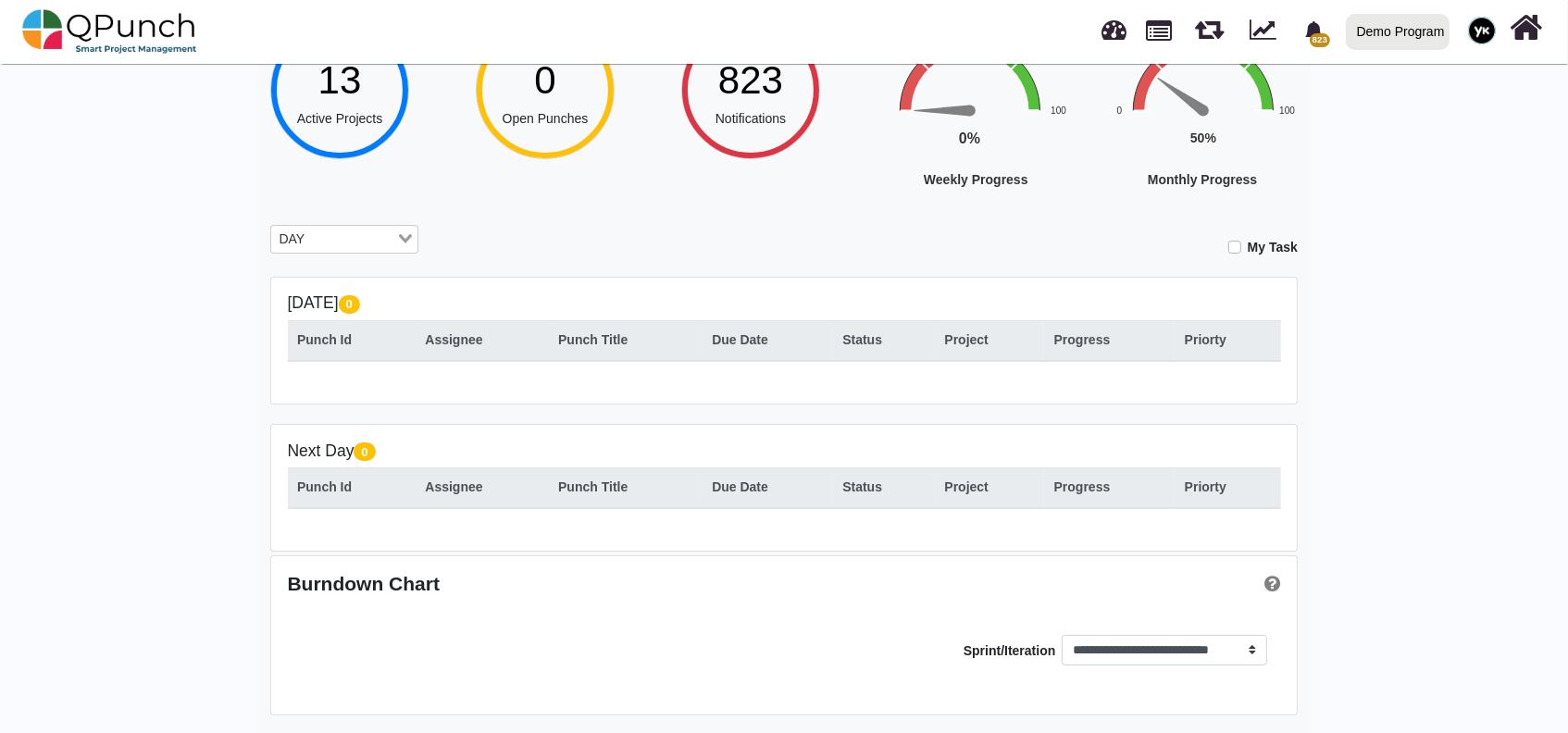
click at [396, 242] on div "DAY Loading..." at bounding box center [344, 240] width 148 height 30
click at [407, 242] on icon "Search for option" at bounding box center [406, 239] width 13 height 9
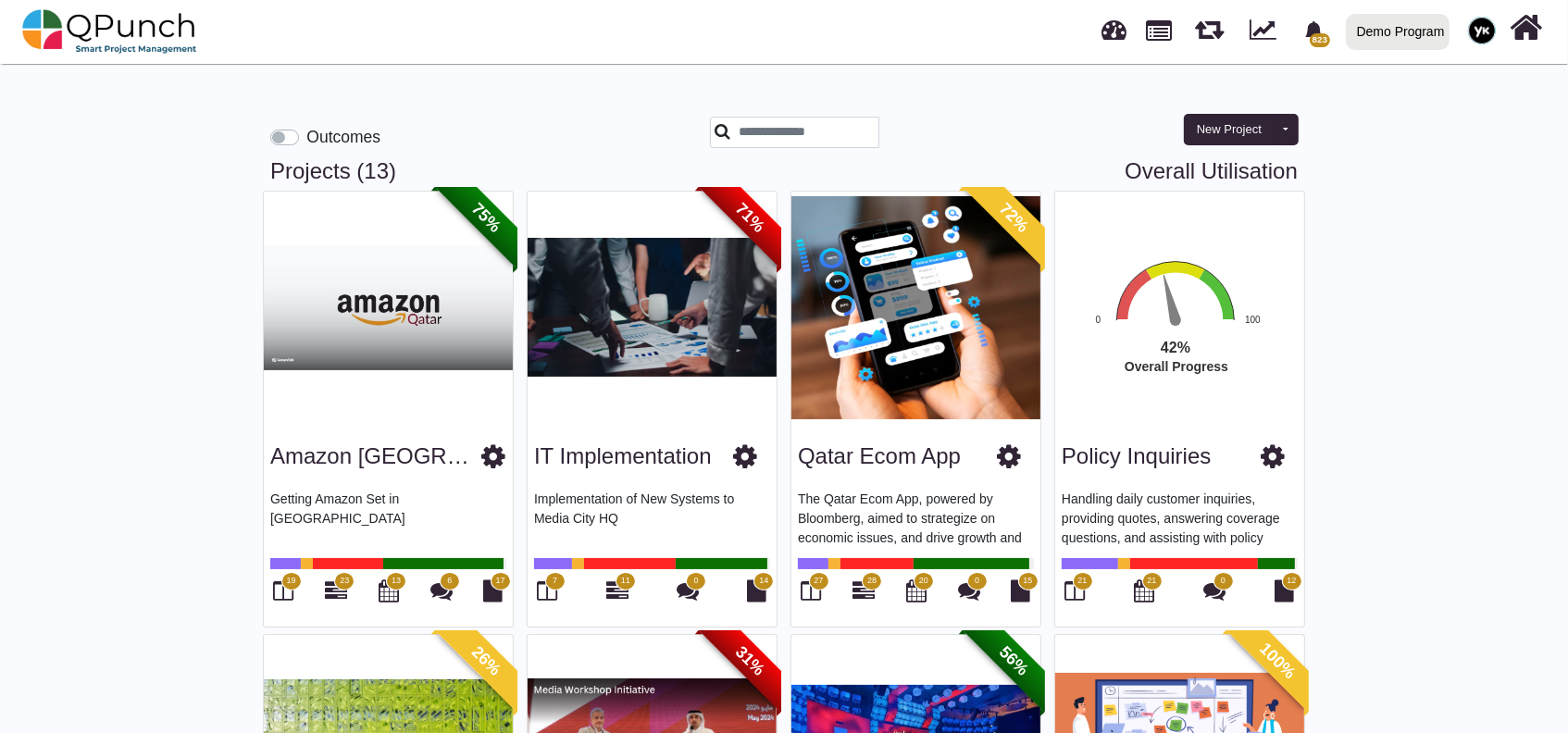
click at [1121, 37] on link at bounding box center [1114, 27] width 25 height 31
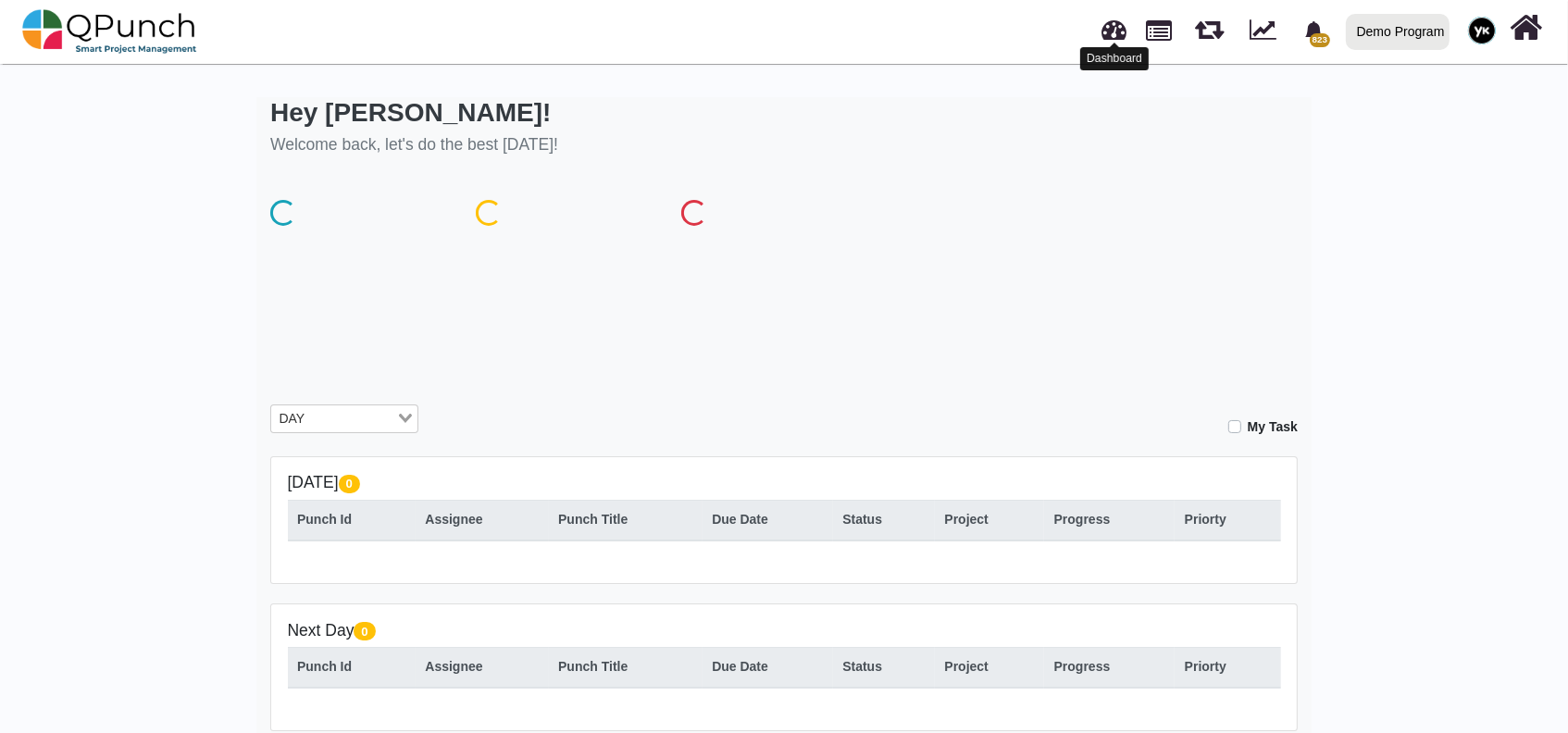
click at [1116, 33] on link at bounding box center [1114, 27] width 25 height 31
click at [393, 420] on input "Search for option" at bounding box center [352, 420] width 83 height 21
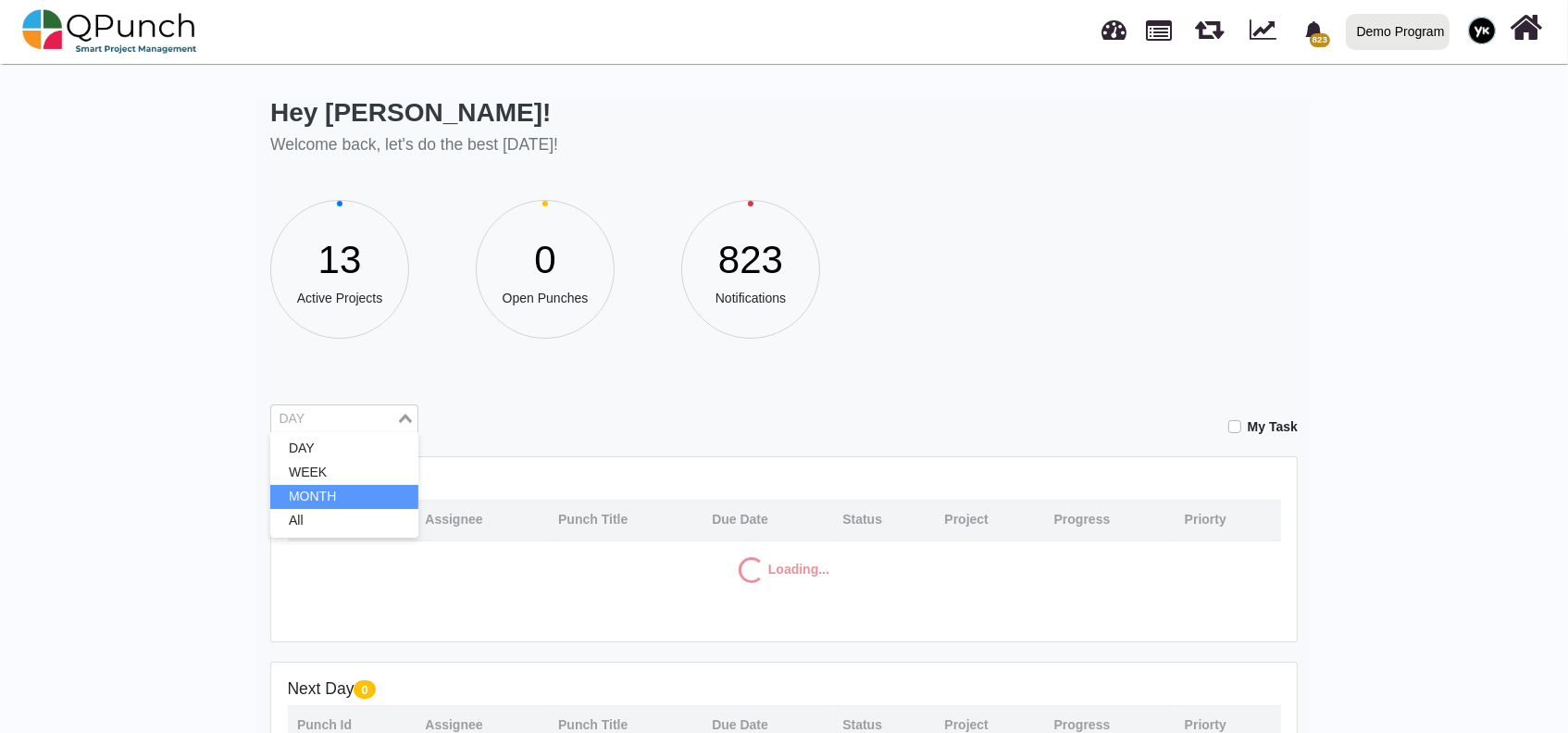
click at [354, 499] on li "MONTH" at bounding box center [344, 497] width 148 height 24
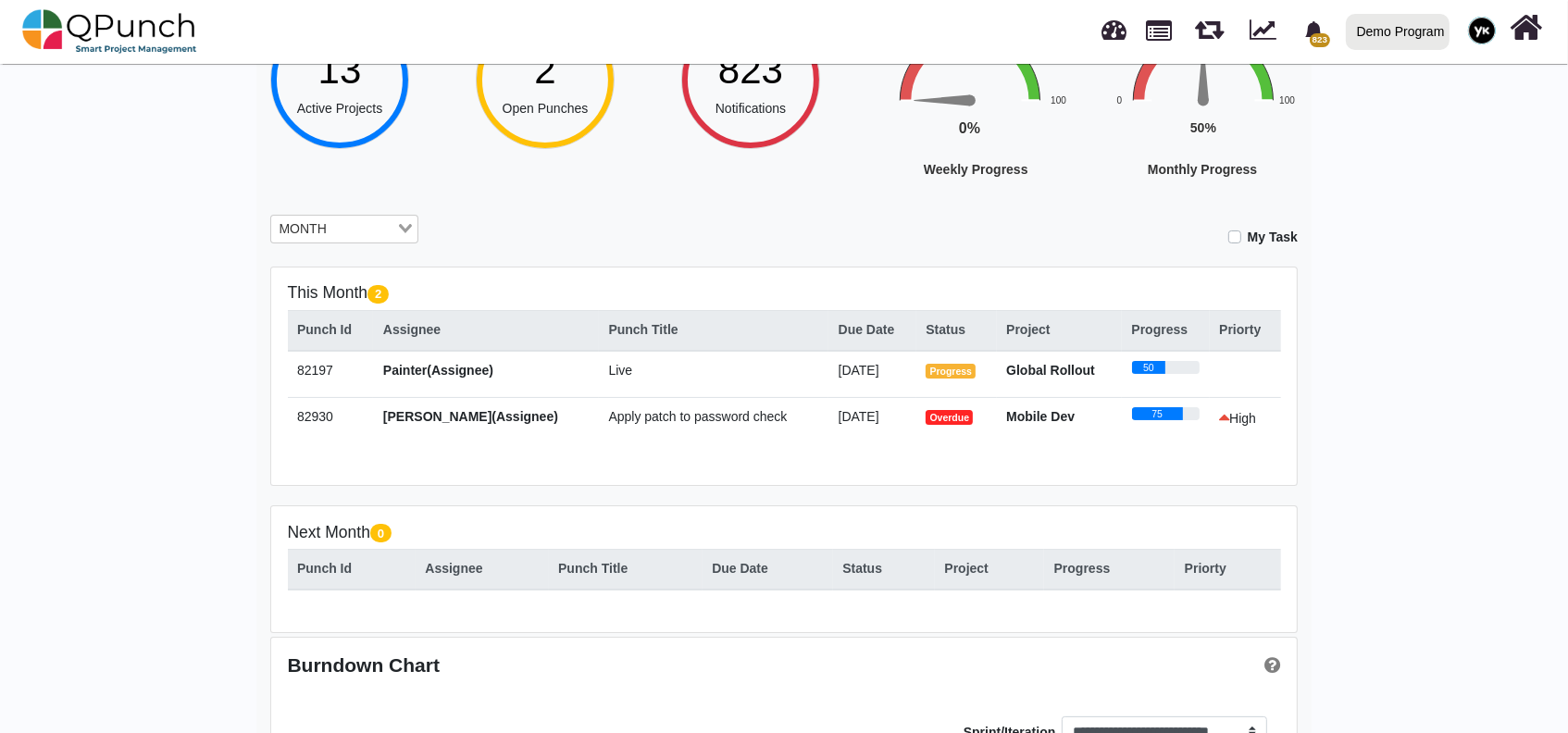
scroll to position [246, 0]
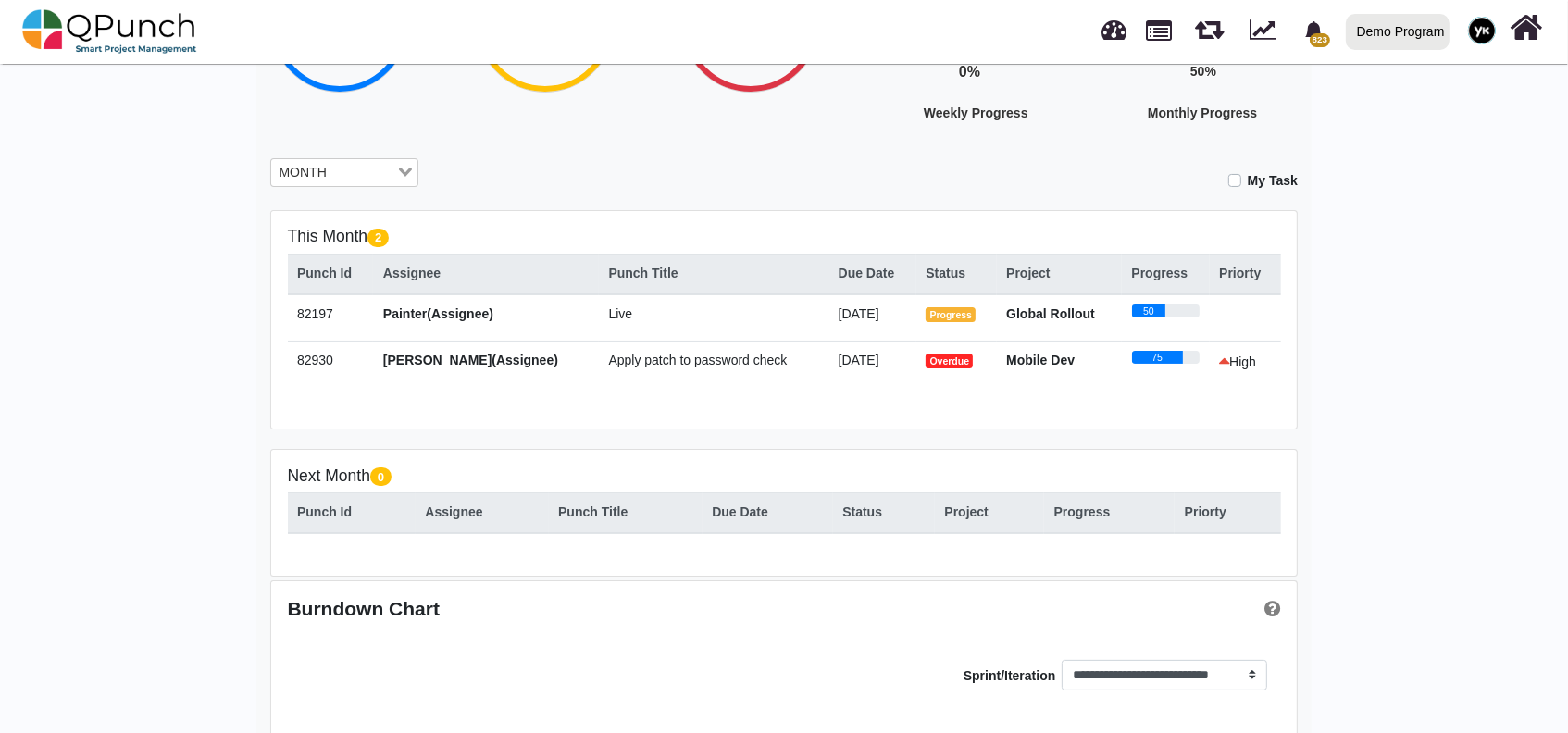
click at [366, 163] on input "Search for option" at bounding box center [363, 173] width 62 height 21
click at [352, 267] on li "All" at bounding box center [344, 275] width 148 height 24
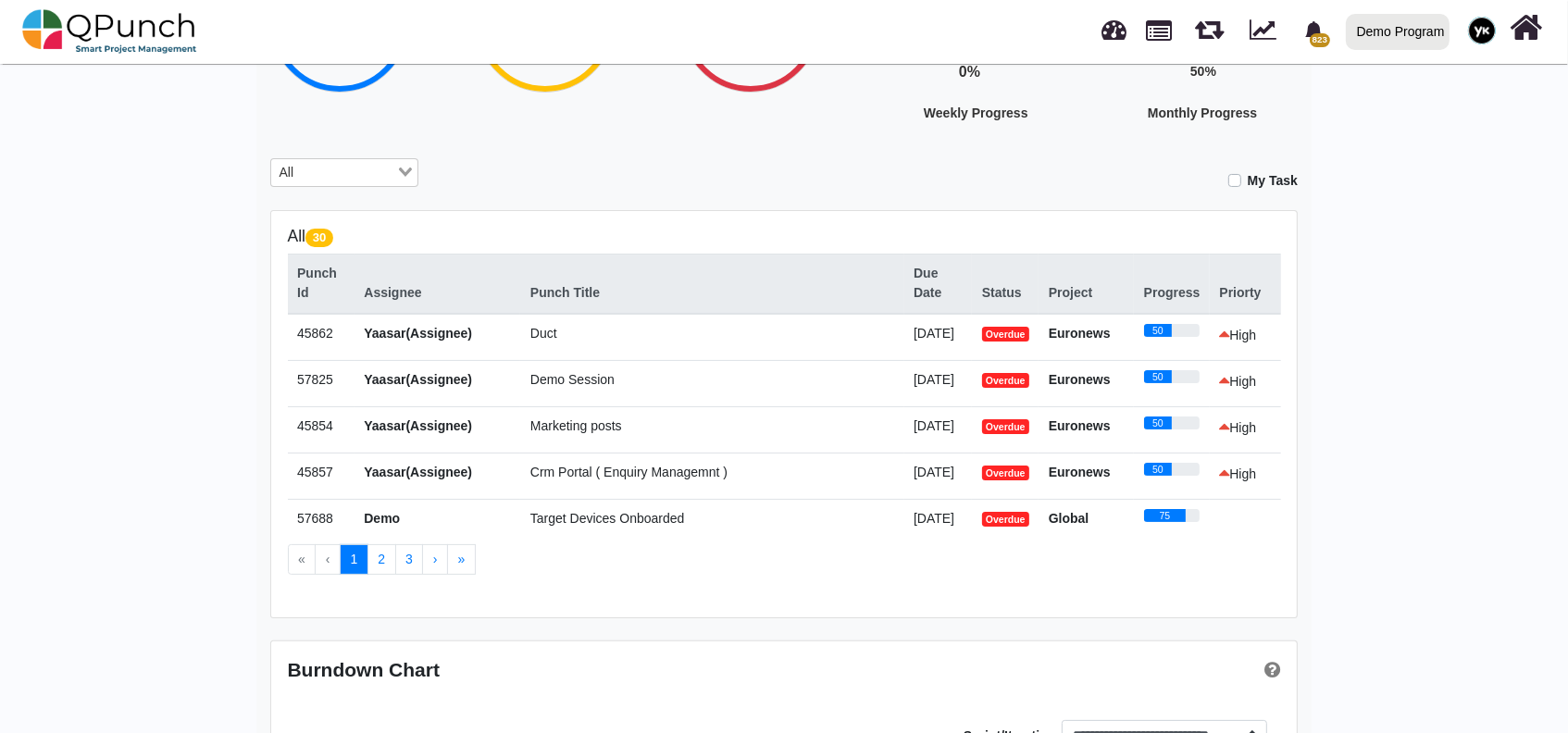
click at [1247, 181] on label "My Task" at bounding box center [1272, 181] width 50 height 20
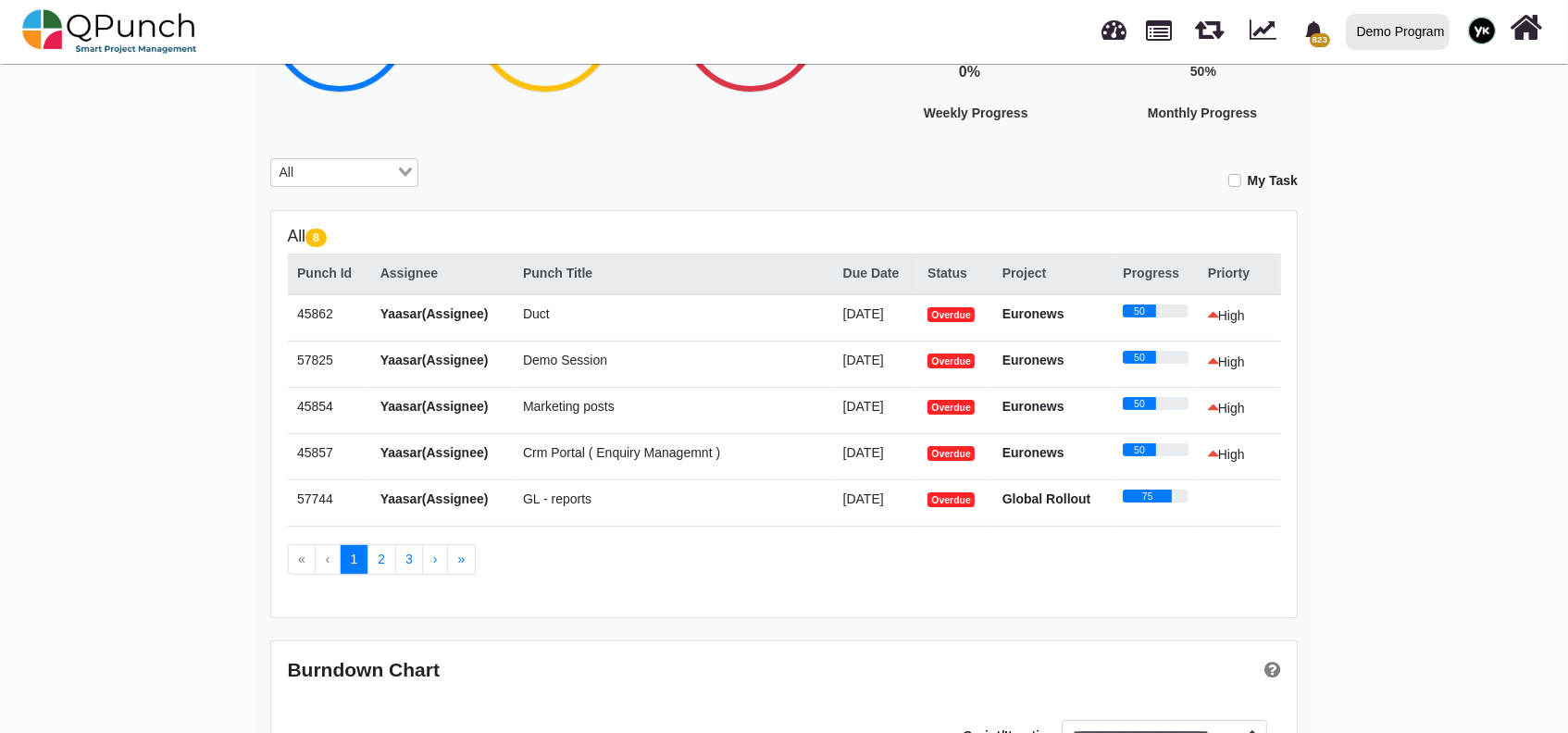
click at [1247, 176] on label "My Task" at bounding box center [1272, 181] width 50 height 20
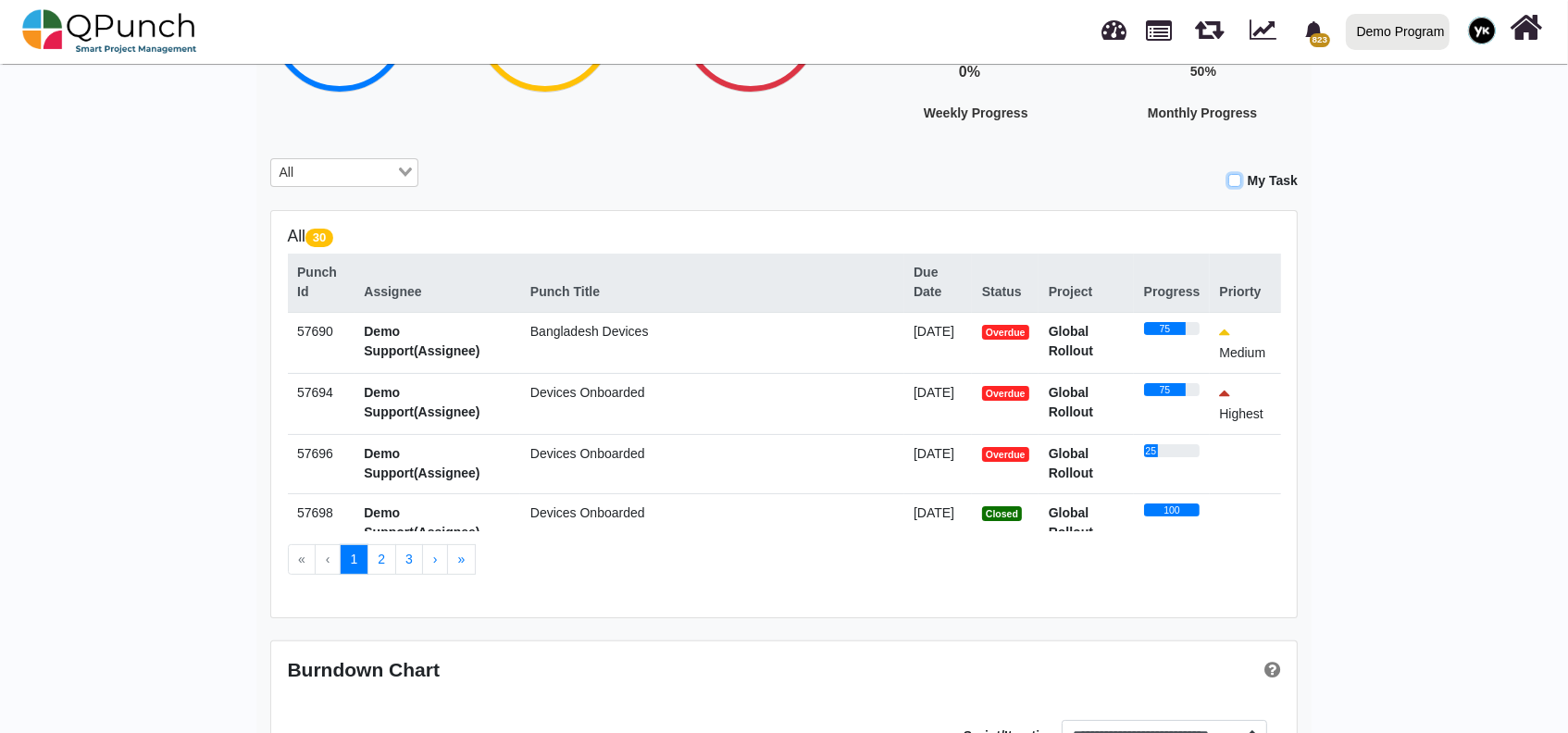
click at [1384, 37] on div "Demo Program" at bounding box center [1400, 32] width 88 height 33
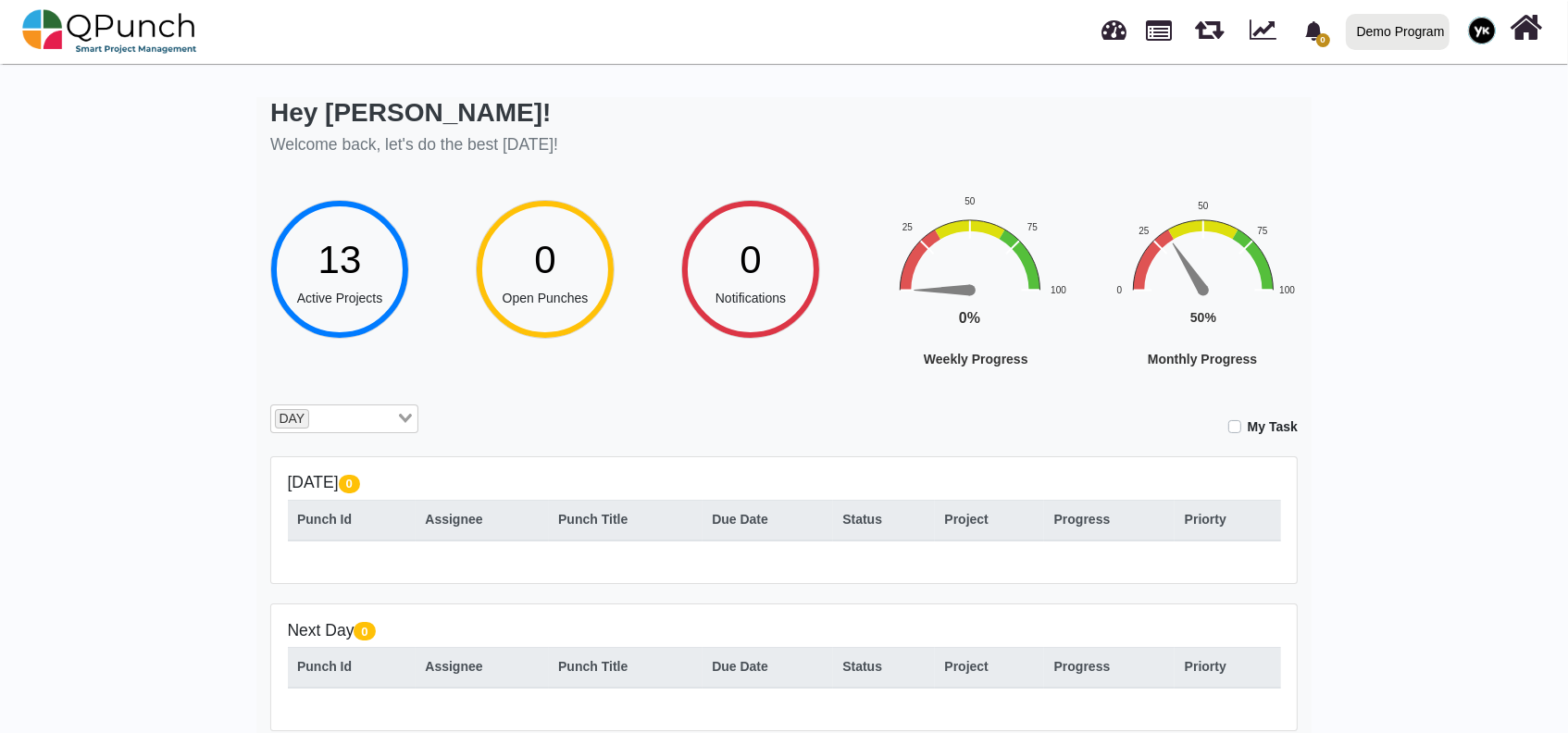
click at [1413, 40] on div "Demo Program" at bounding box center [1400, 32] width 88 height 33
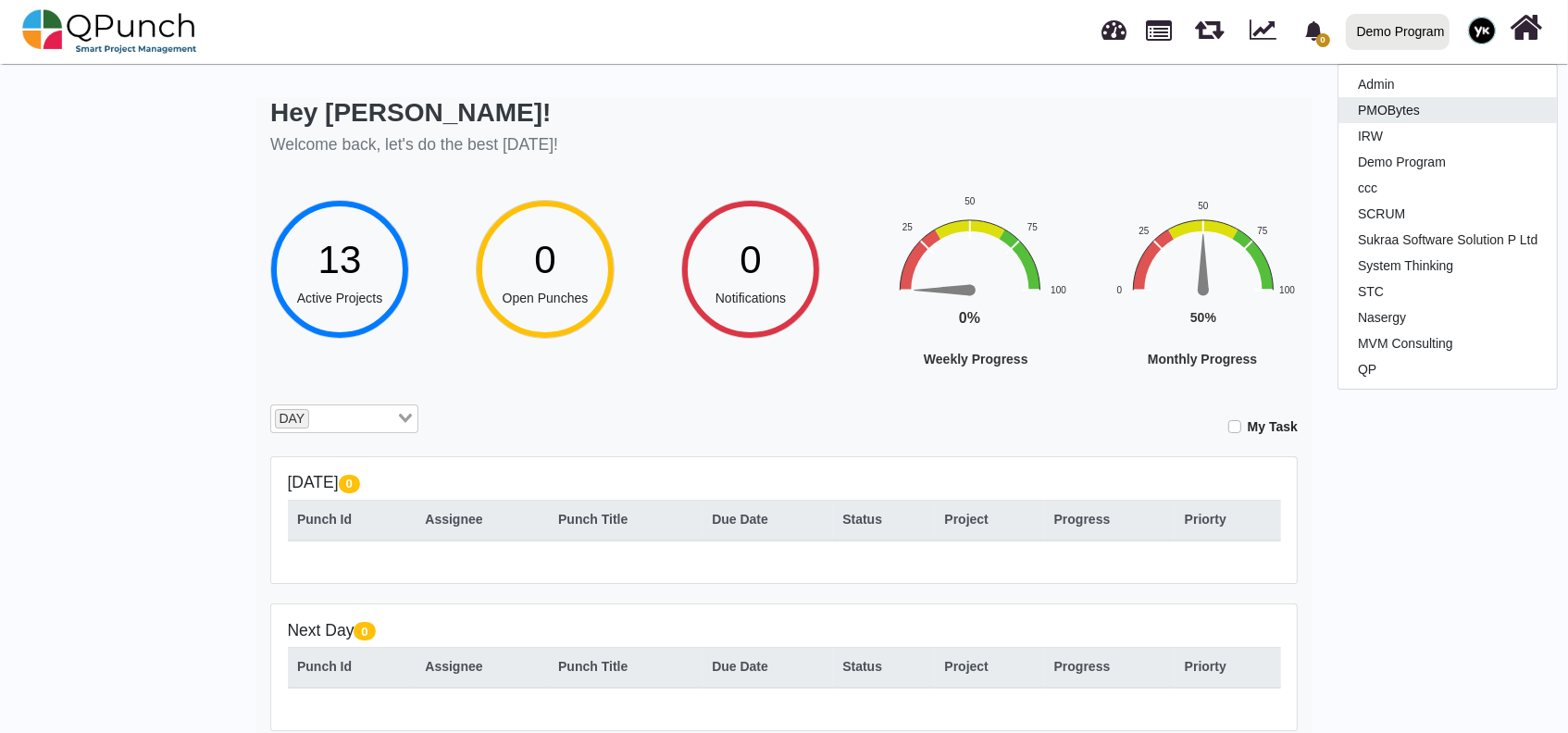
click at [1389, 111] on link "PMOBytes" at bounding box center [1447, 110] width 218 height 26
click at [1389, 107] on link "PMOBytes" at bounding box center [1447, 110] width 218 height 26
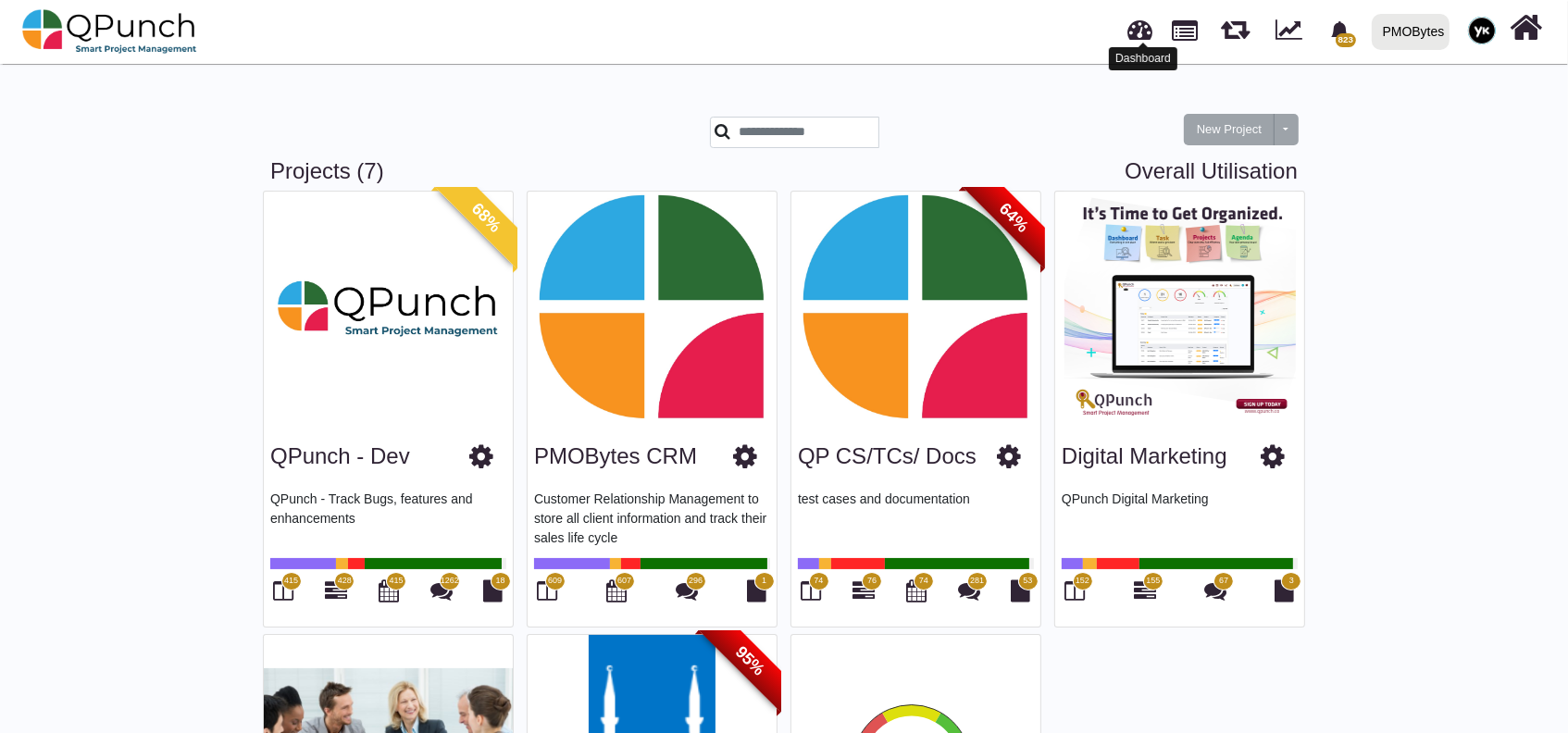
click at [1139, 29] on link at bounding box center [1140, 27] width 25 height 31
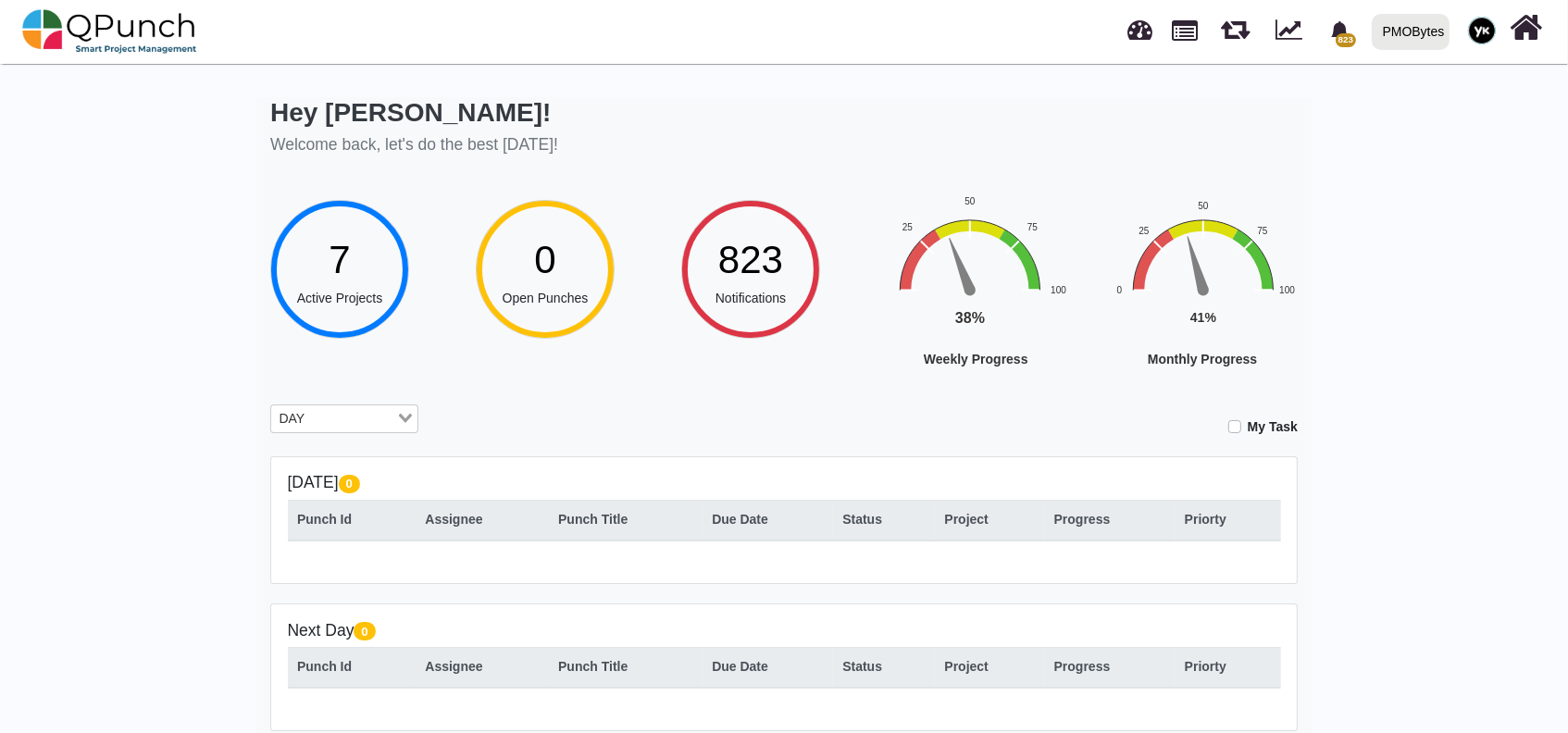
click at [359, 430] on div "DAY Loading..." at bounding box center [344, 420] width 148 height 30
click at [708, 411] on div "My Task" at bounding box center [871, 421] width 851 height 33
click at [336, 430] on div "DAY Loading..." at bounding box center [344, 420] width 148 height 30
click at [320, 495] on li "MONTH" at bounding box center [344, 497] width 148 height 24
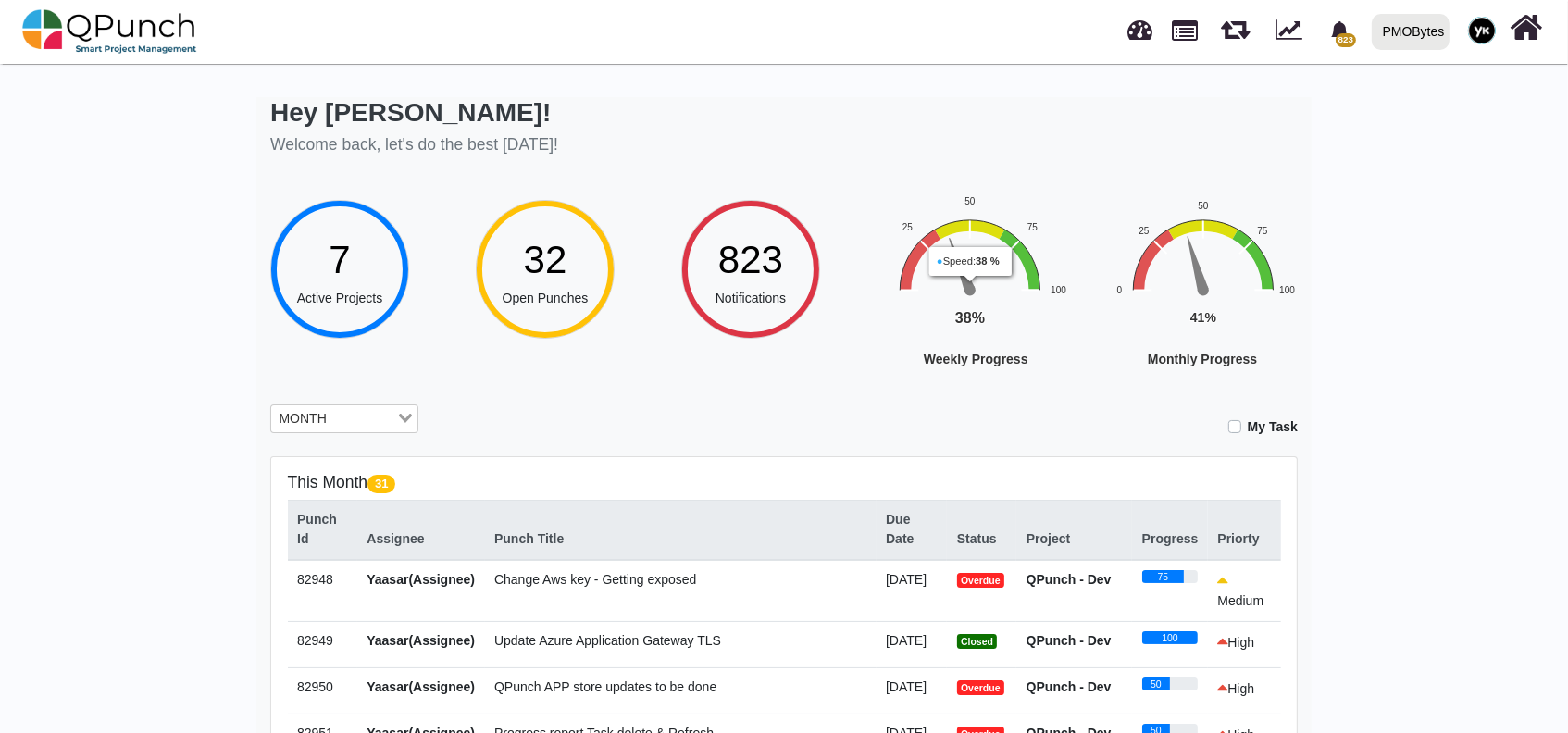
click at [672, 389] on div "Hey [PERSON_NAME]! Welcome back, let's do the best [DATE]! 7 Active Projects 32…" at bounding box center [784, 646] width 1055 height 1099
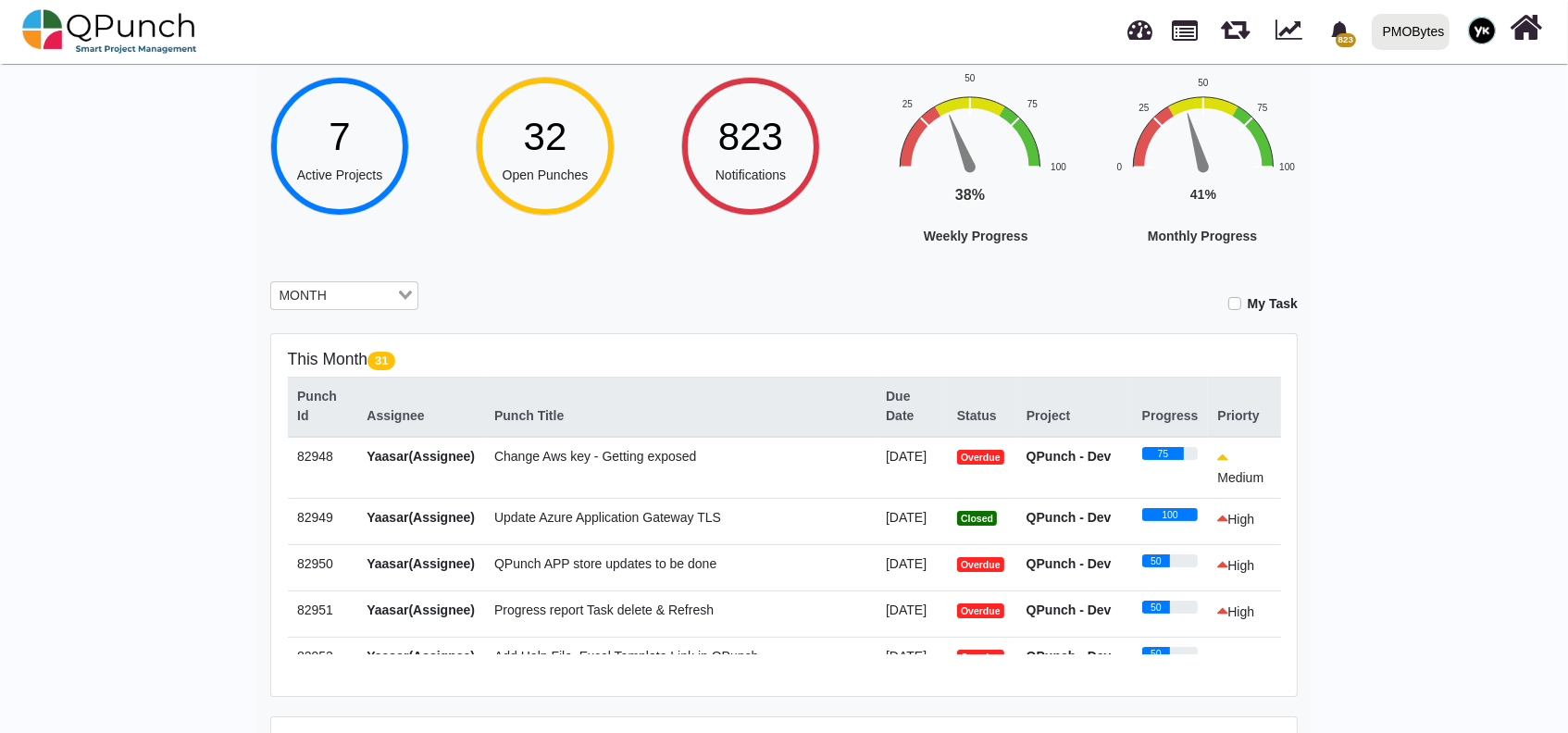
click at [1353, 134] on rect "Interactive chart" at bounding box center [1235, 185] width 287 height 229
